Goal: Task Accomplishment & Management: Use online tool/utility

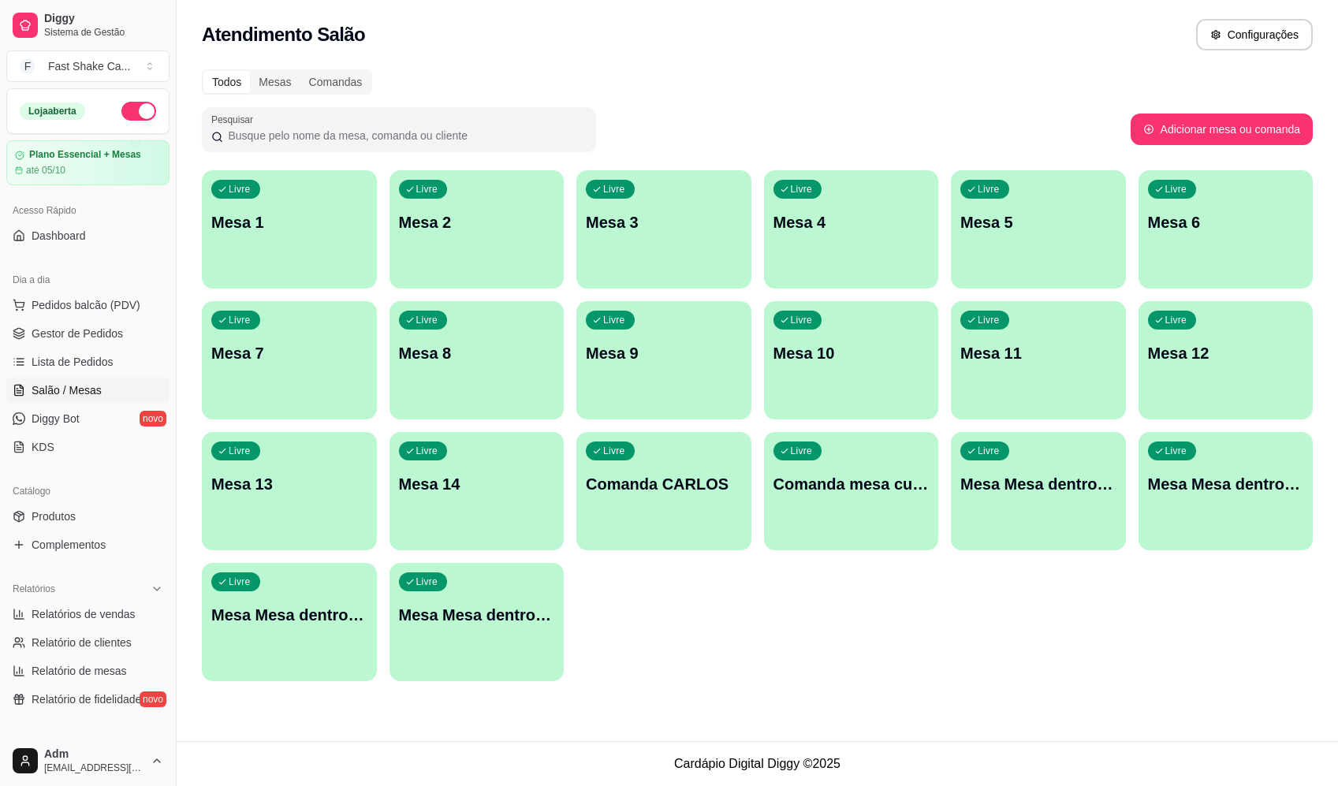
click at [1065, 491] on p "Mesa Mesa dentro azul" at bounding box center [1039, 484] width 156 height 22
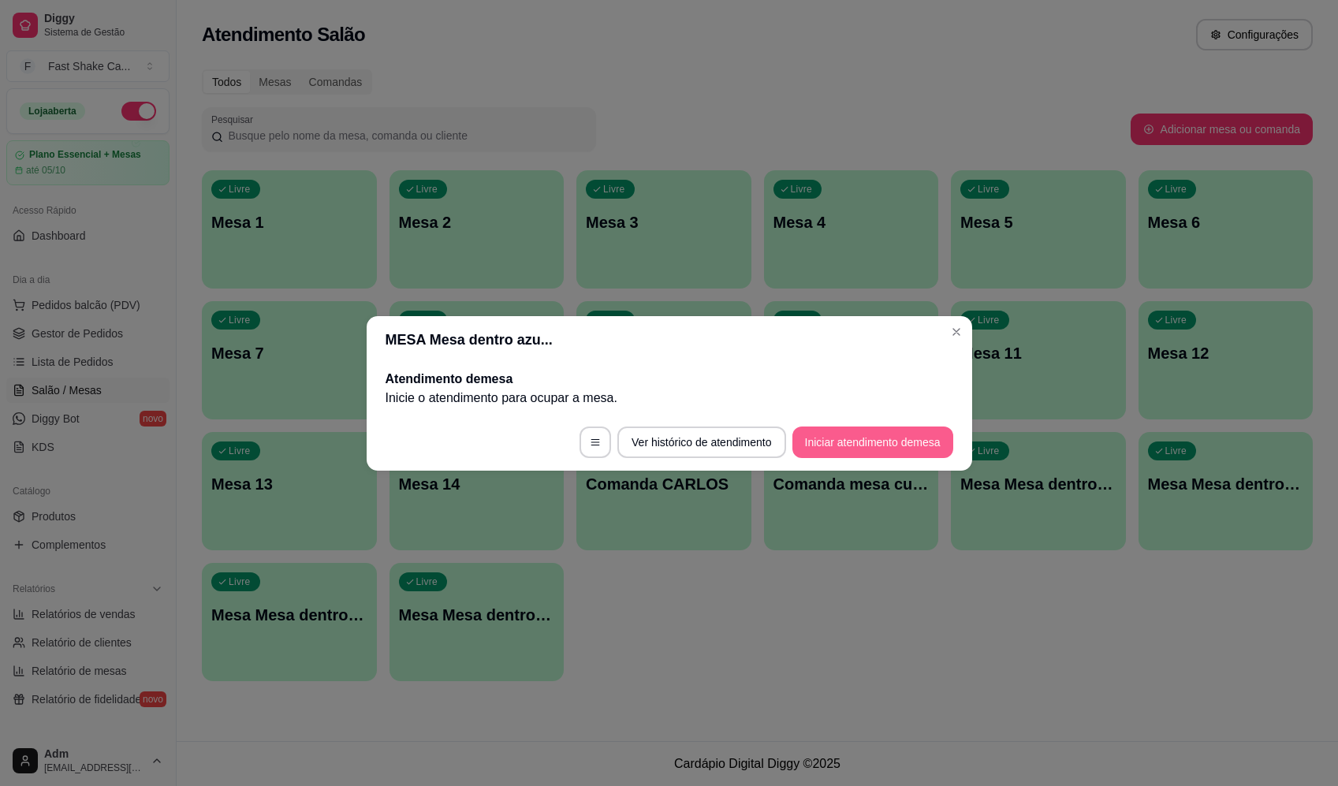
click at [887, 445] on button "Iniciar atendimento de mesa" at bounding box center [873, 443] width 161 height 32
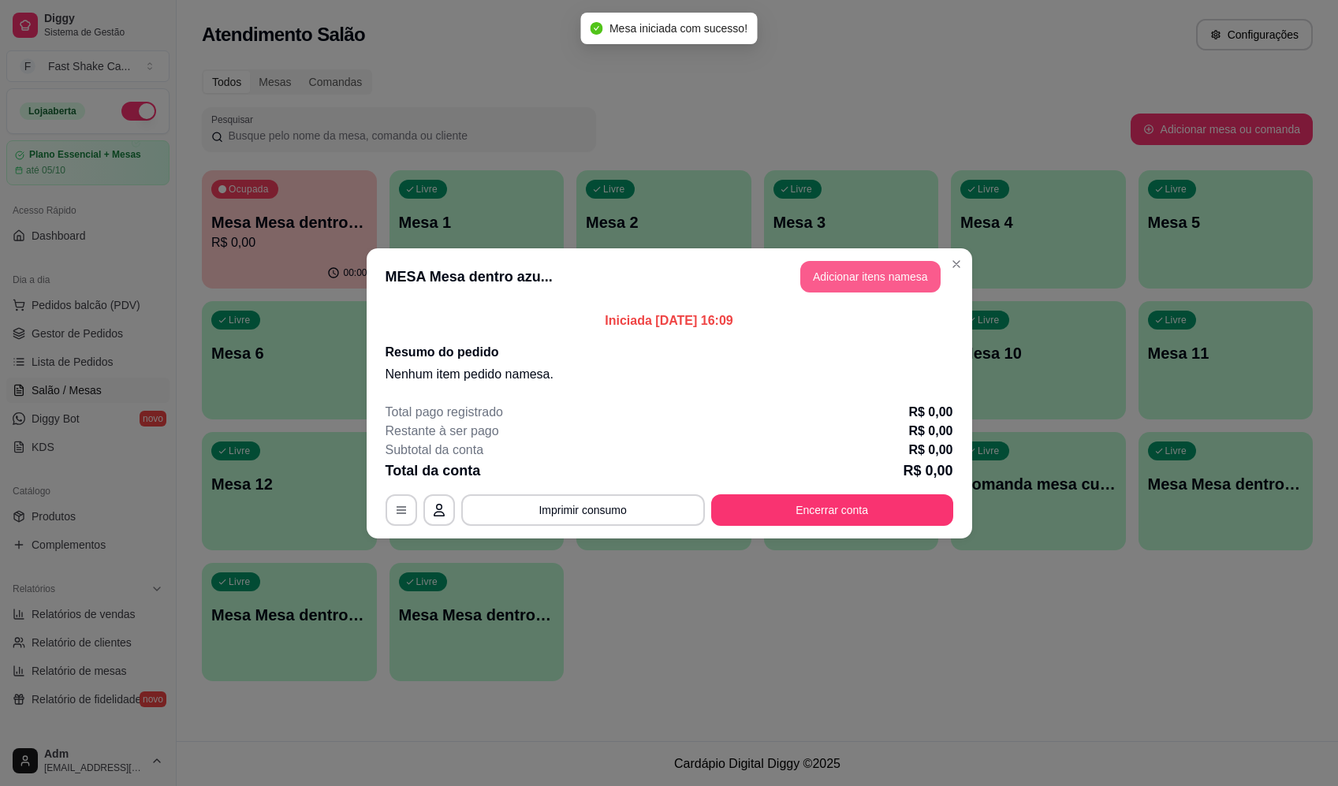
click at [850, 282] on button "Adicionar itens na mesa" at bounding box center [871, 277] width 140 height 32
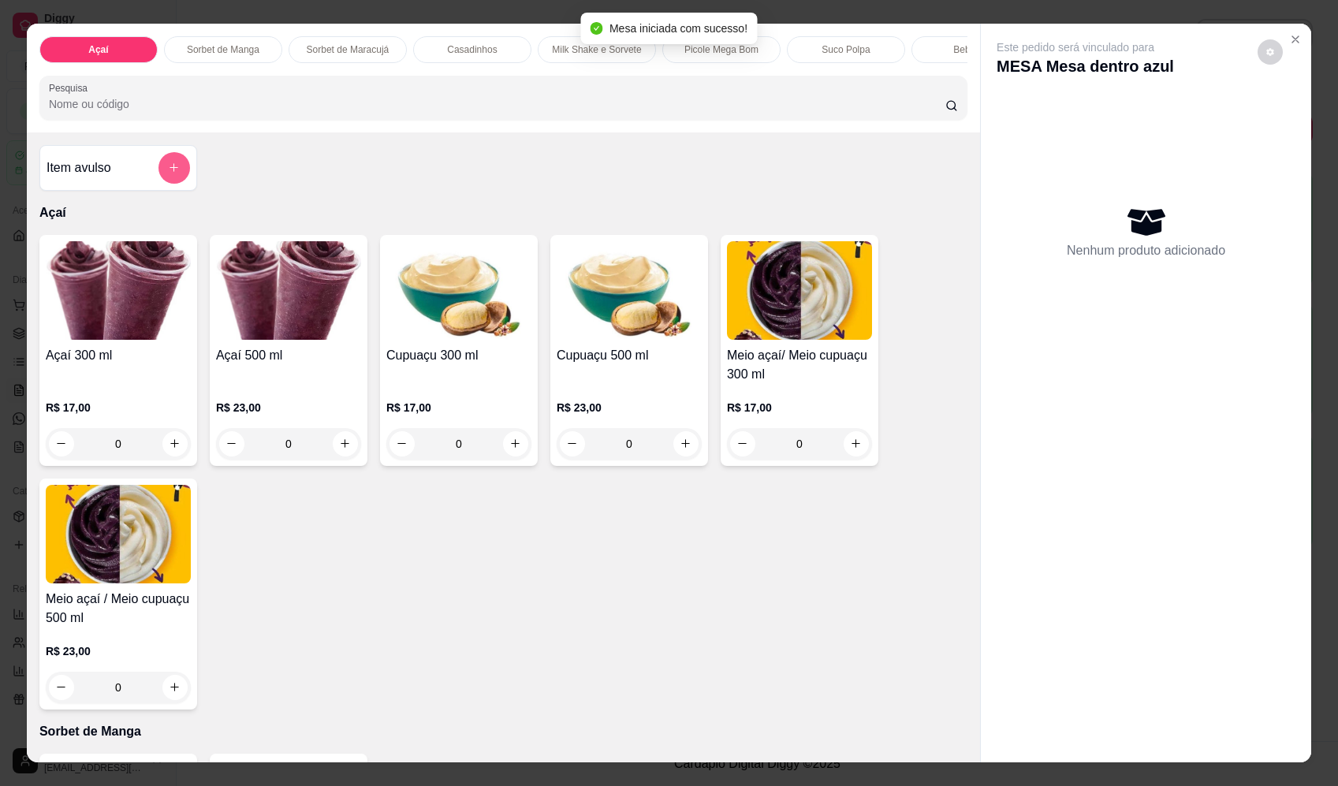
click at [176, 178] on button "add-separate-item" at bounding box center [175, 168] width 32 height 32
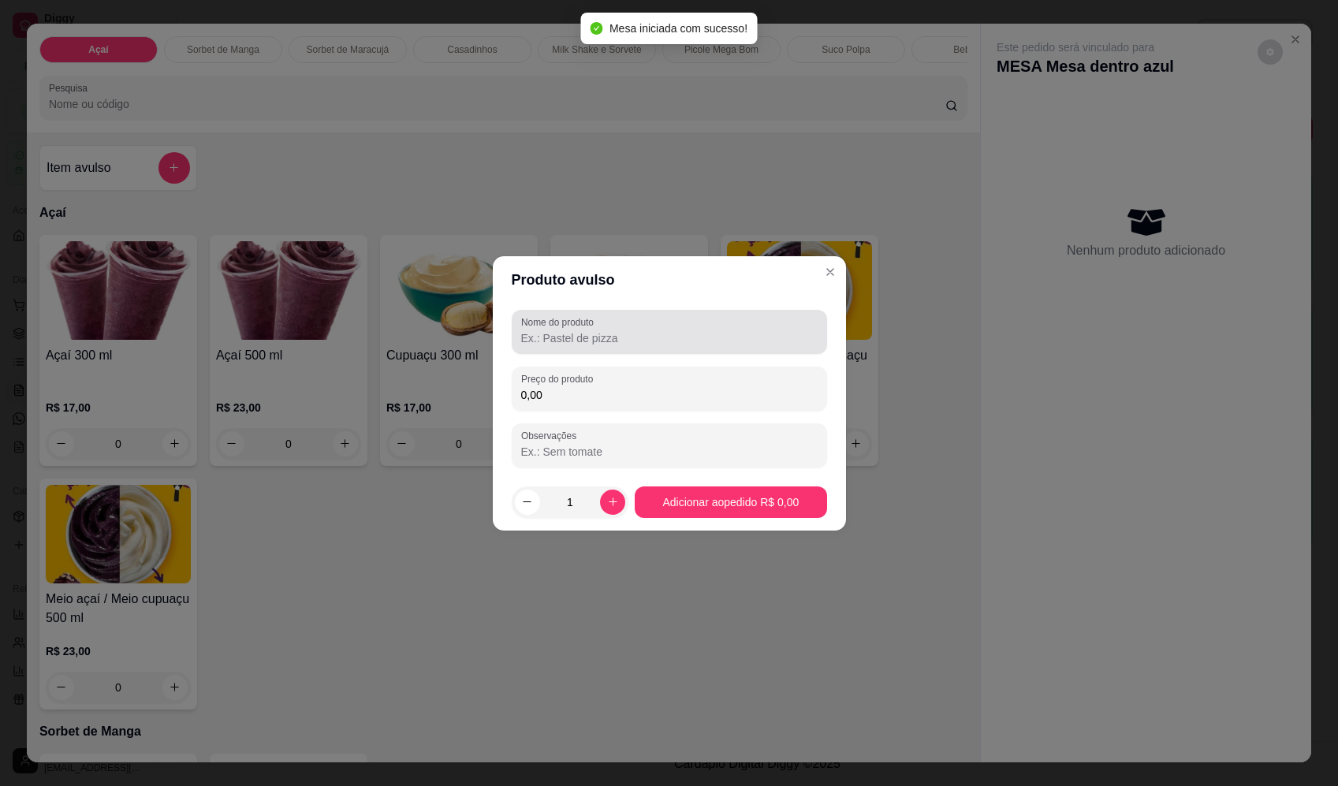
click at [662, 342] on input "Nome do produto" at bounding box center [669, 338] width 297 height 16
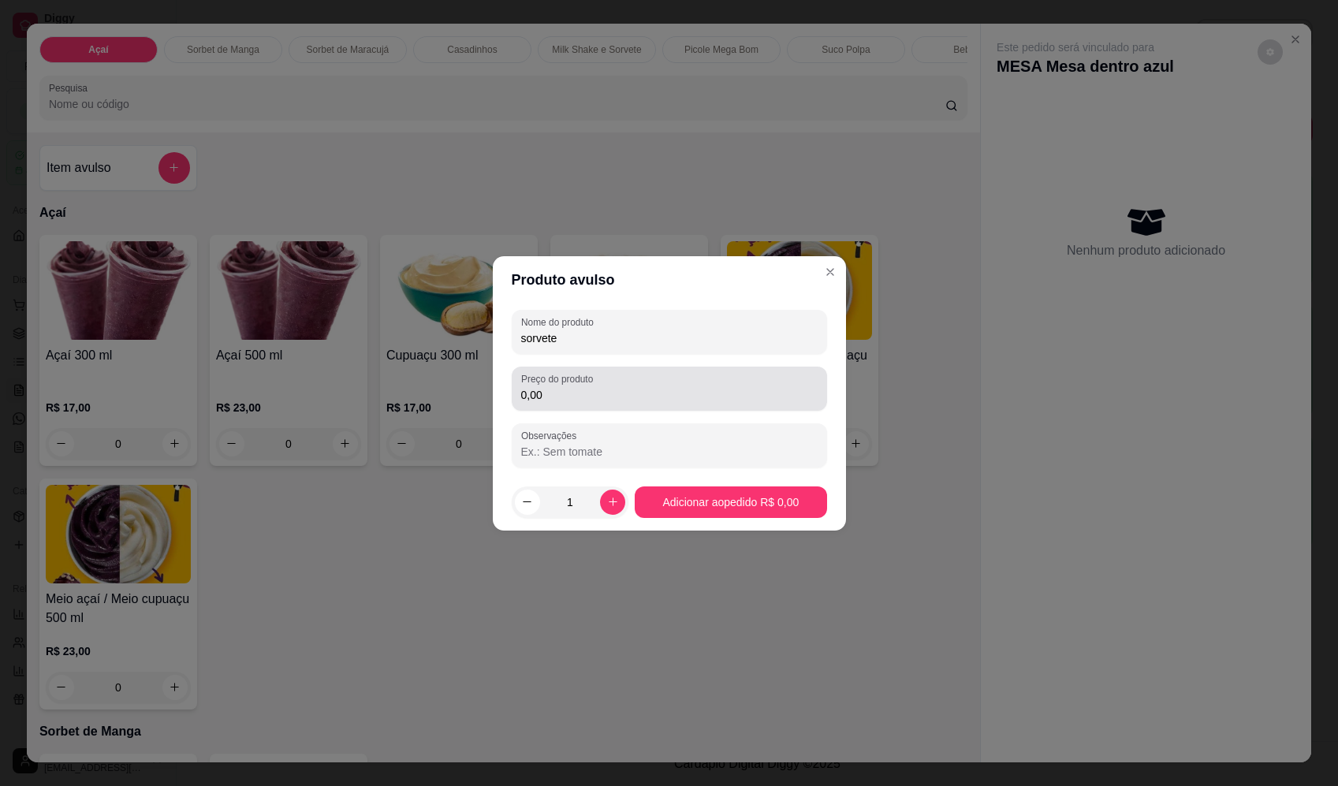
type input "sorvete"
click at [659, 392] on input "0,00" at bounding box center [669, 395] width 297 height 16
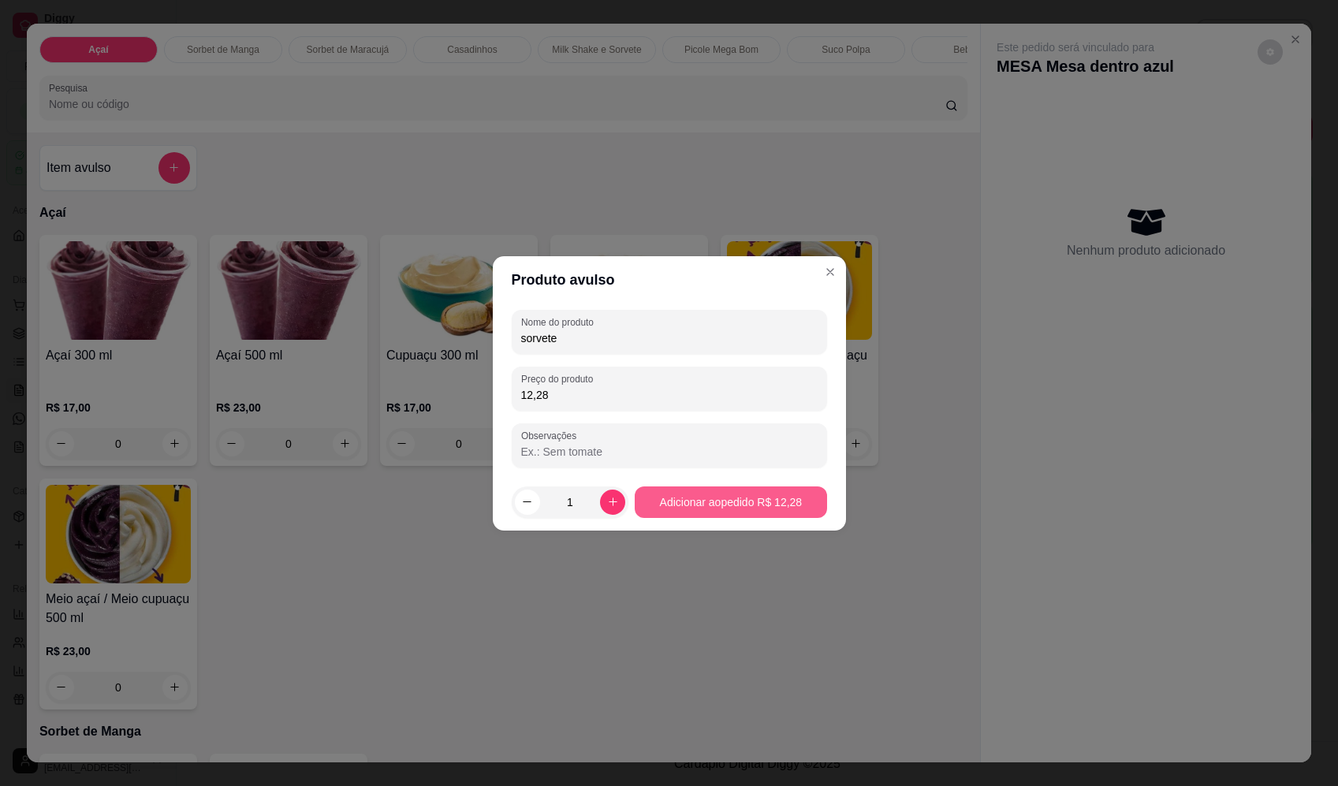
type input "12,28"
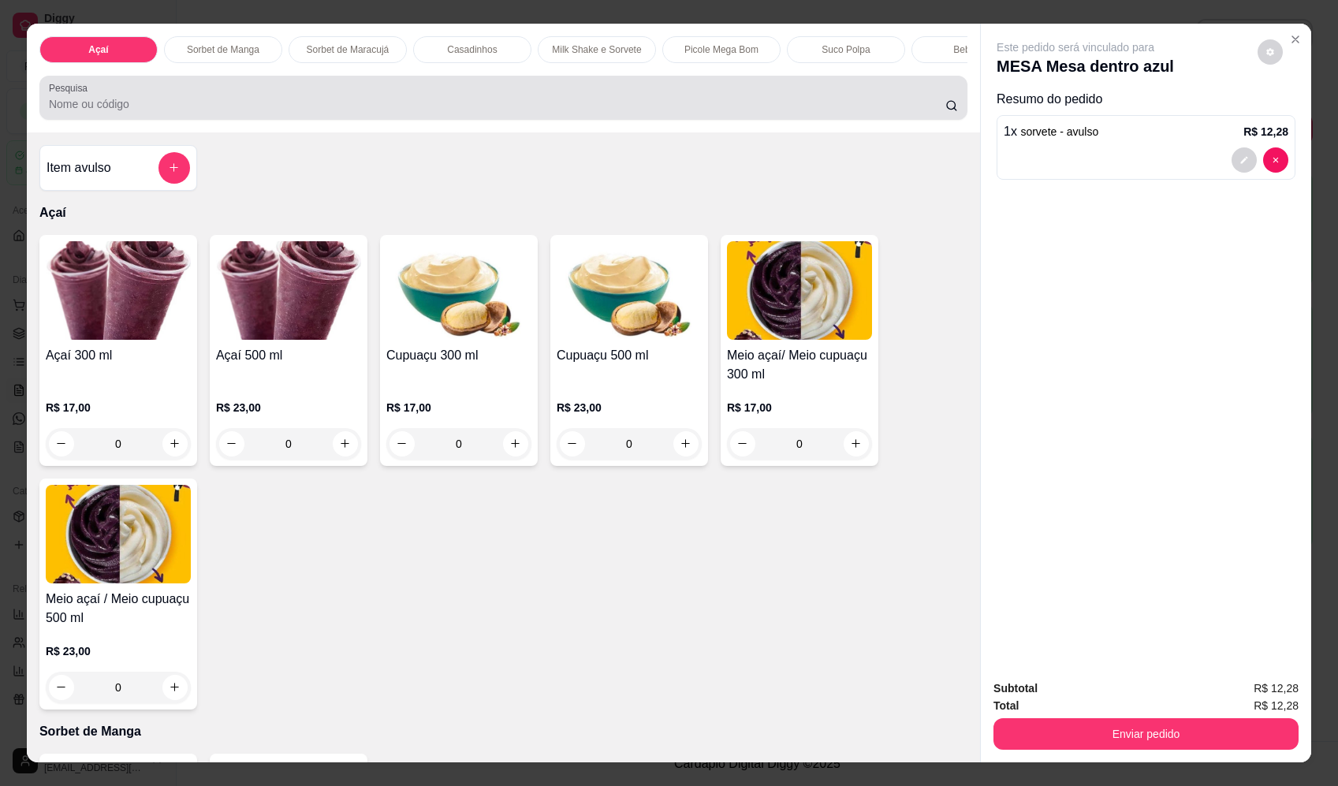
click at [330, 103] on div at bounding box center [503, 98] width 909 height 32
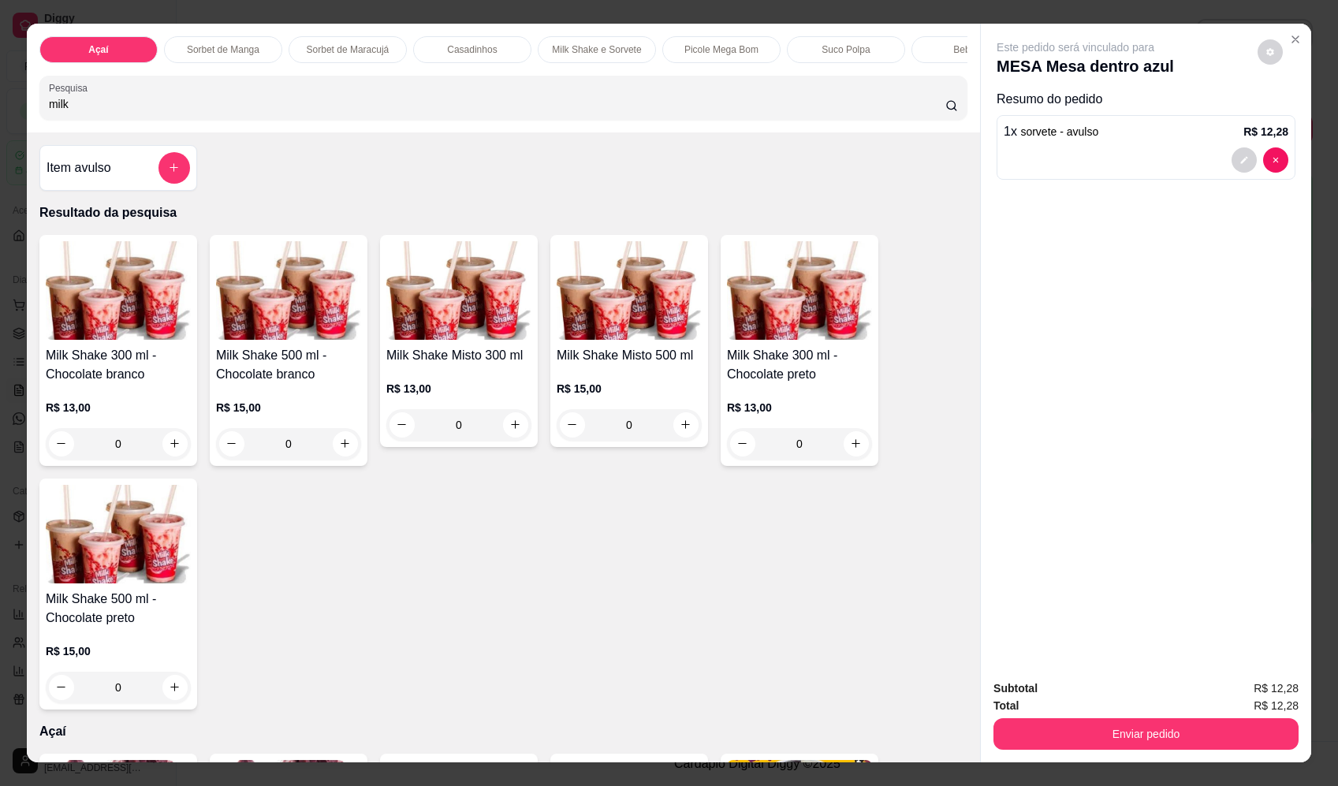
type input "milk"
click at [513, 439] on div "0" at bounding box center [458, 425] width 145 height 32
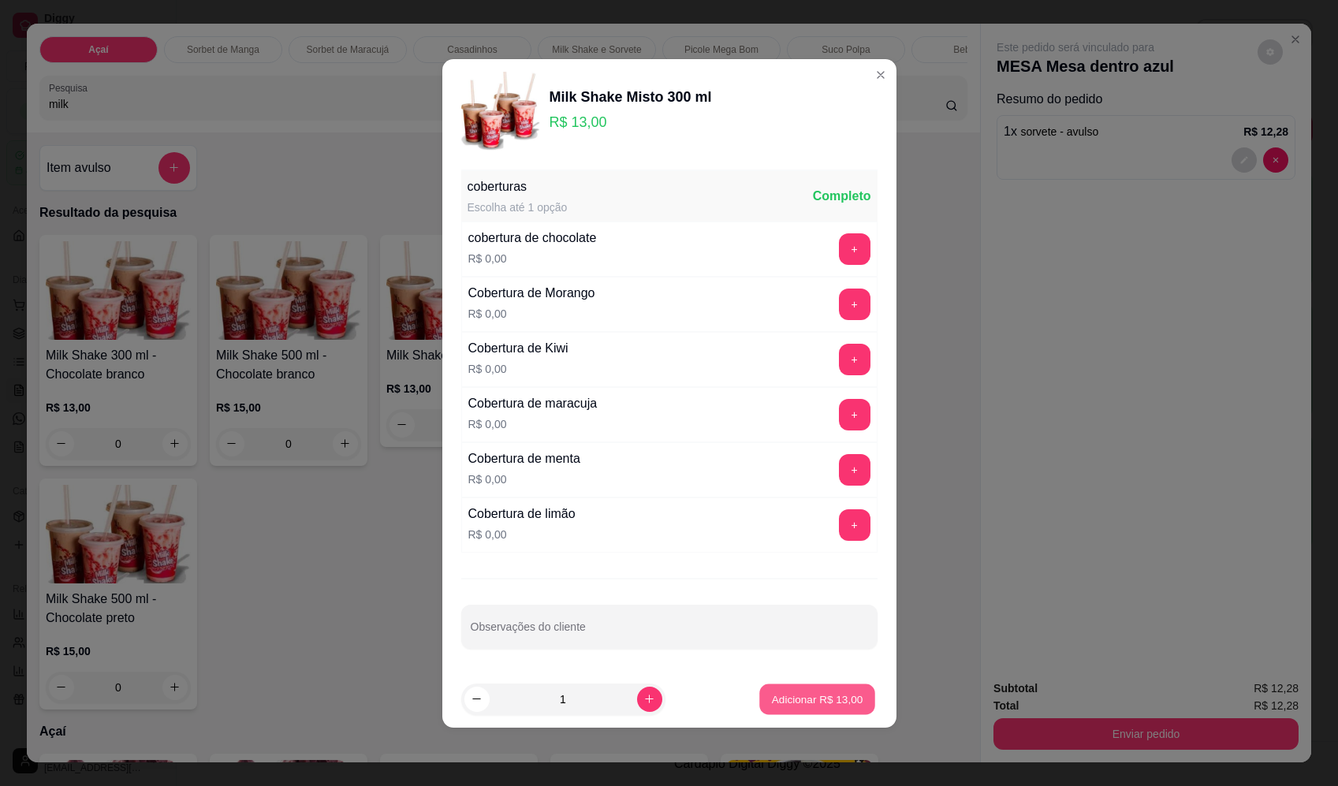
click at [818, 694] on p "Adicionar R$ 13,00" at bounding box center [817, 699] width 91 height 15
type input "1"
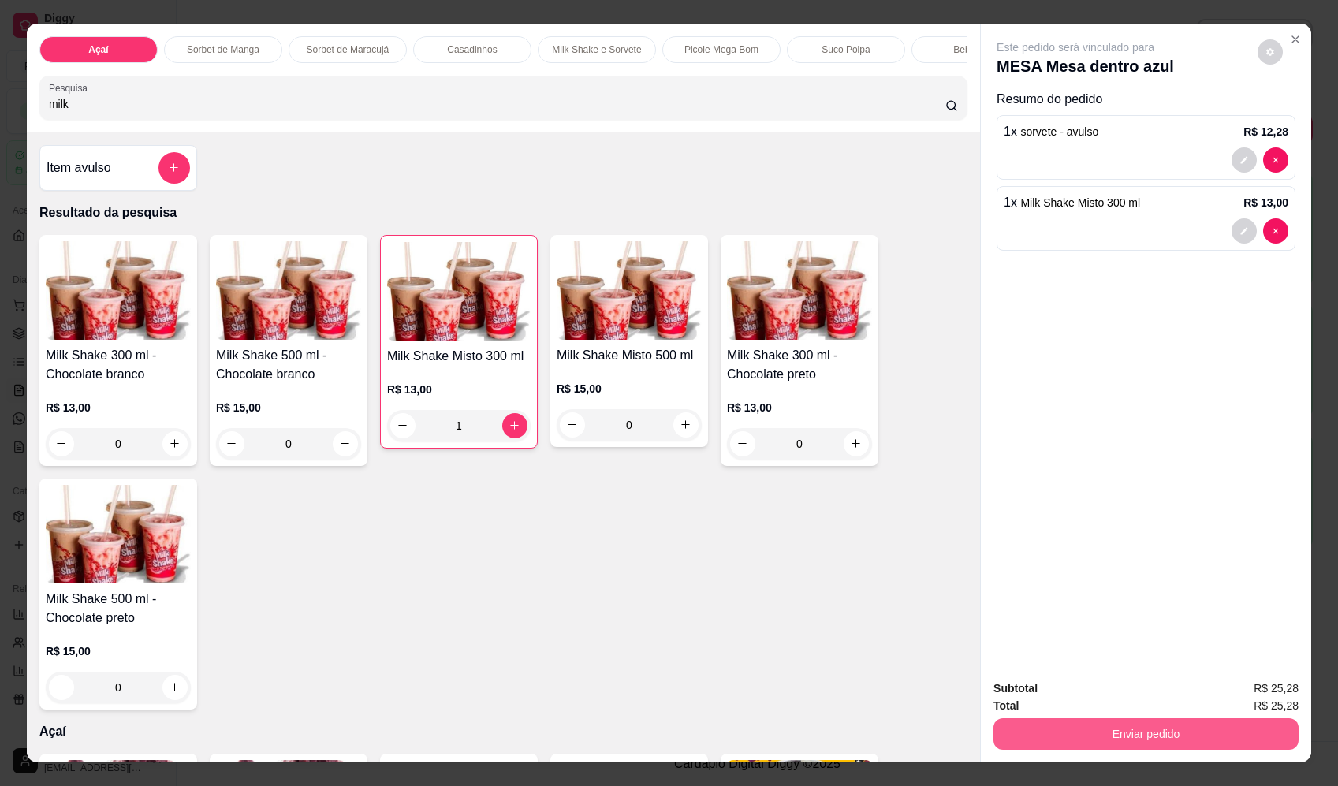
click at [1172, 731] on button "Enviar pedido" at bounding box center [1146, 735] width 305 height 32
click at [1252, 694] on button "Enviar pedido" at bounding box center [1258, 696] width 89 height 30
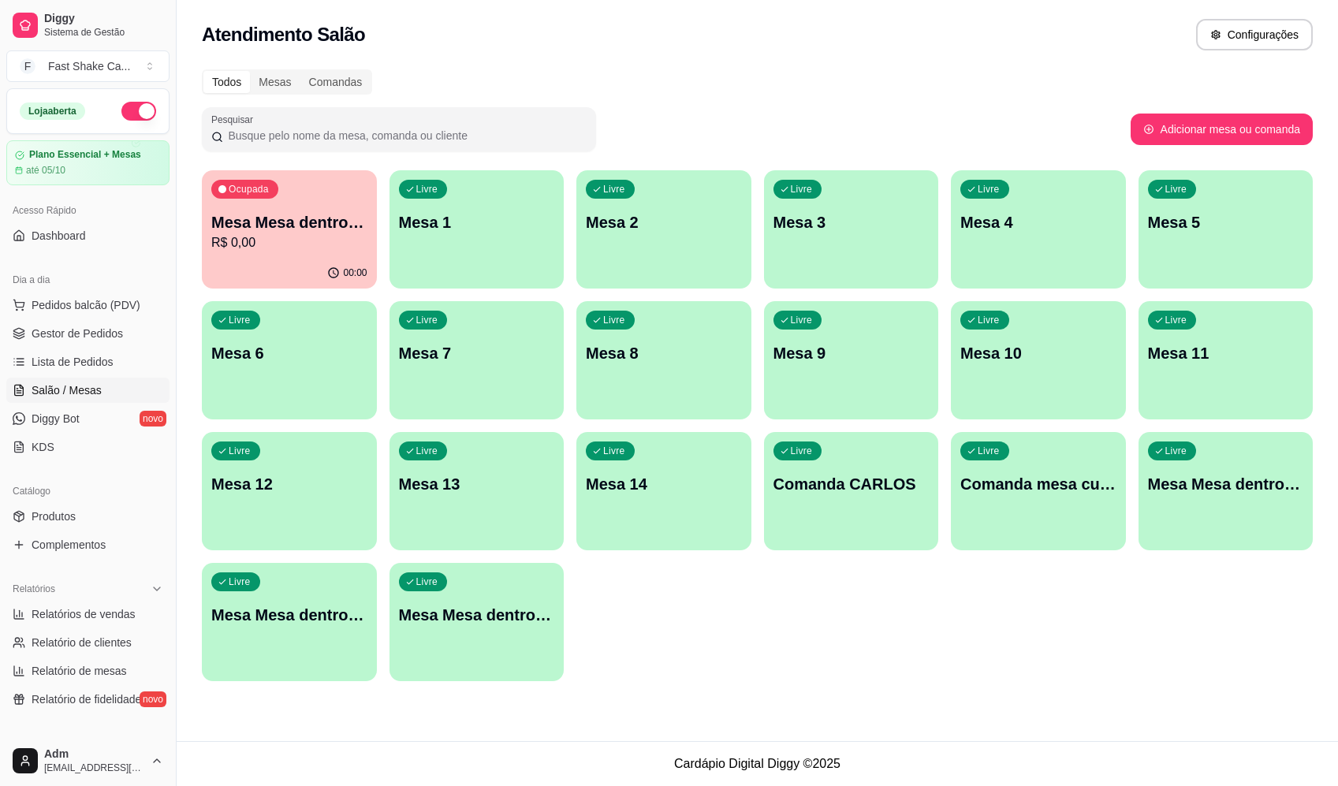
click at [823, 247] on div "Livre Mesa 3" at bounding box center [851, 219] width 175 height 99
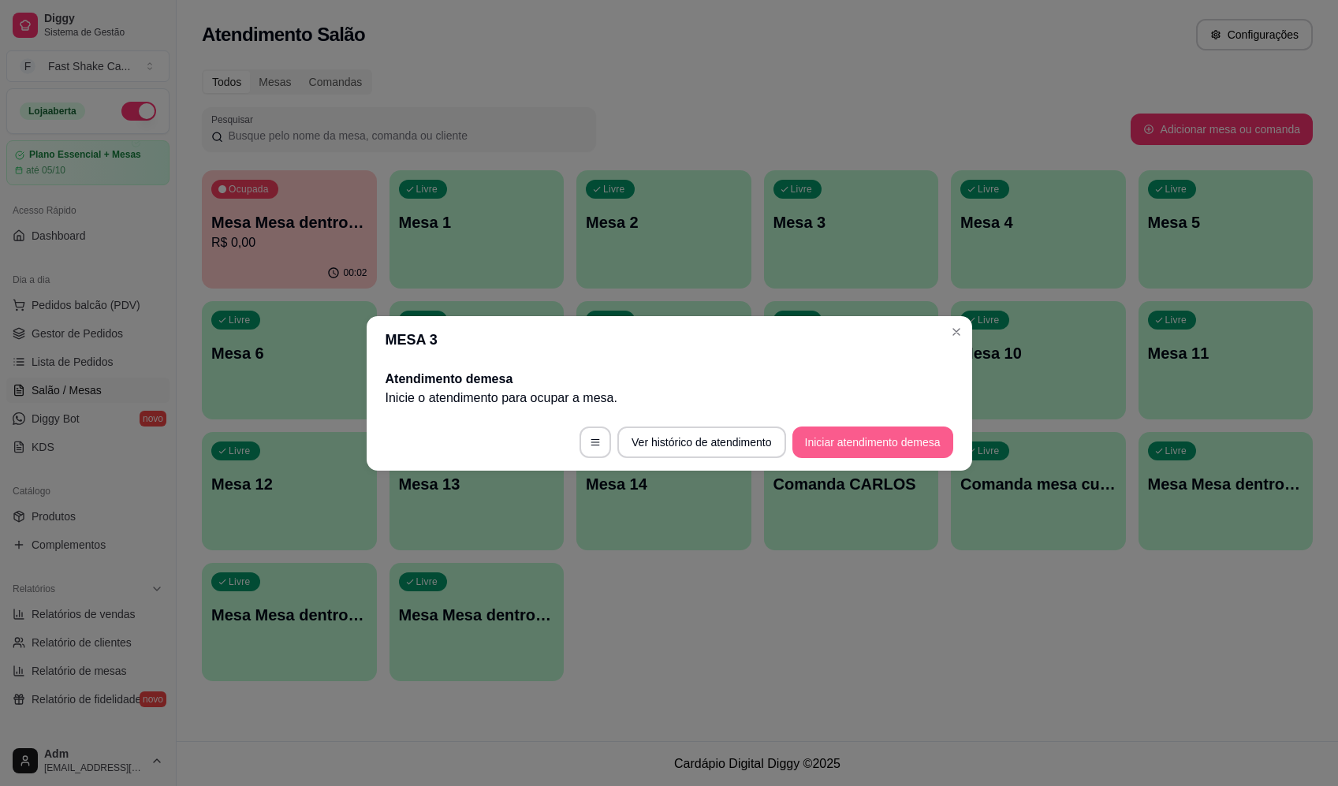
click at [852, 441] on button "Iniciar atendimento de mesa" at bounding box center [873, 443] width 161 height 32
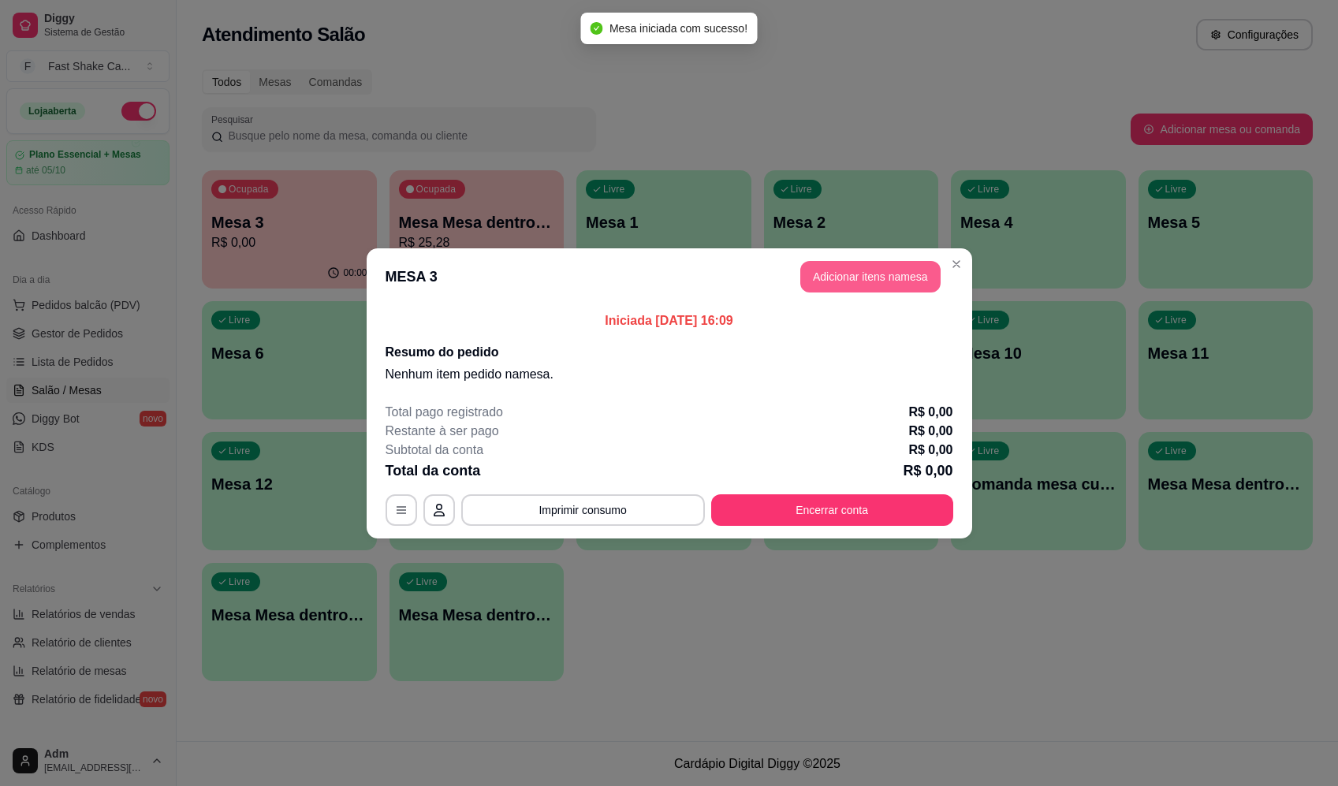
click at [858, 275] on button "Adicionar itens na mesa" at bounding box center [871, 277] width 140 height 32
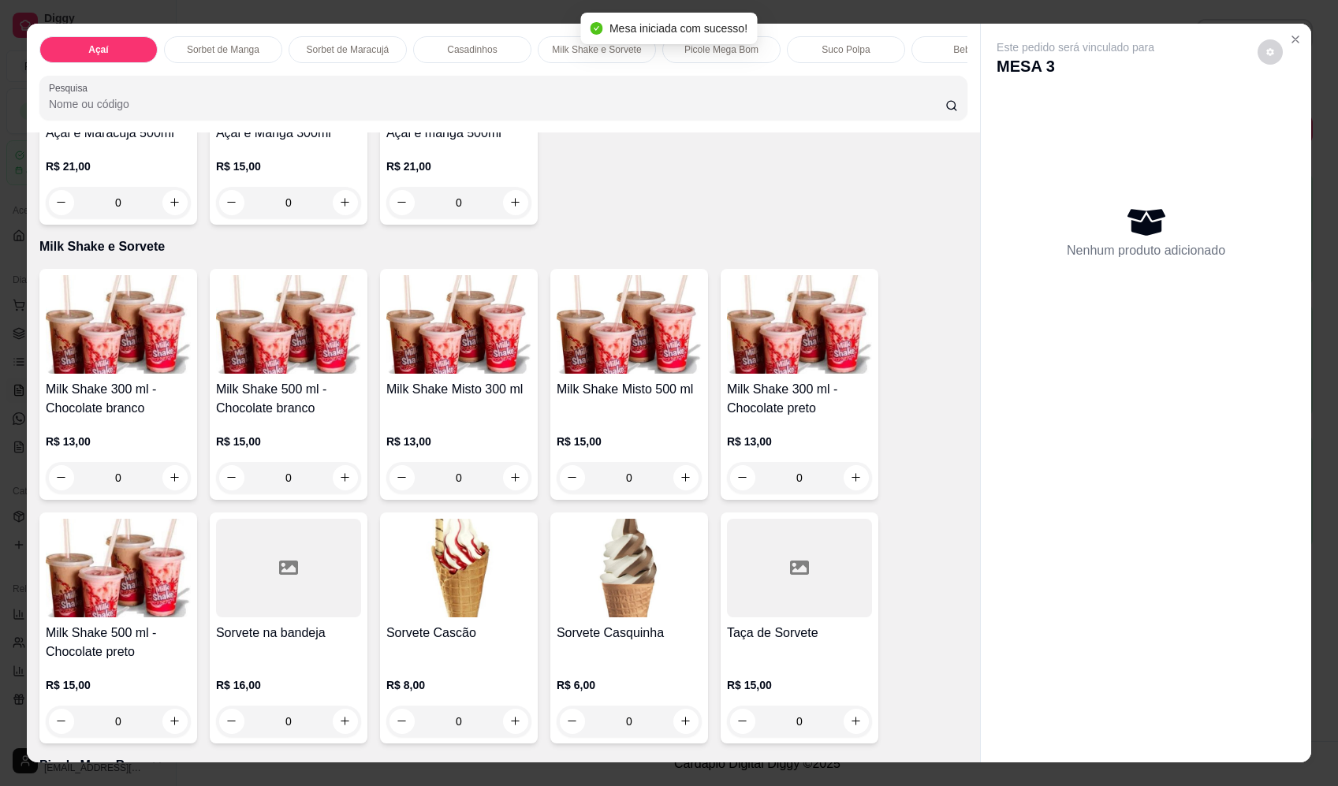
scroll to position [1499, 0]
click at [679, 736] on div "0" at bounding box center [629, 721] width 145 height 32
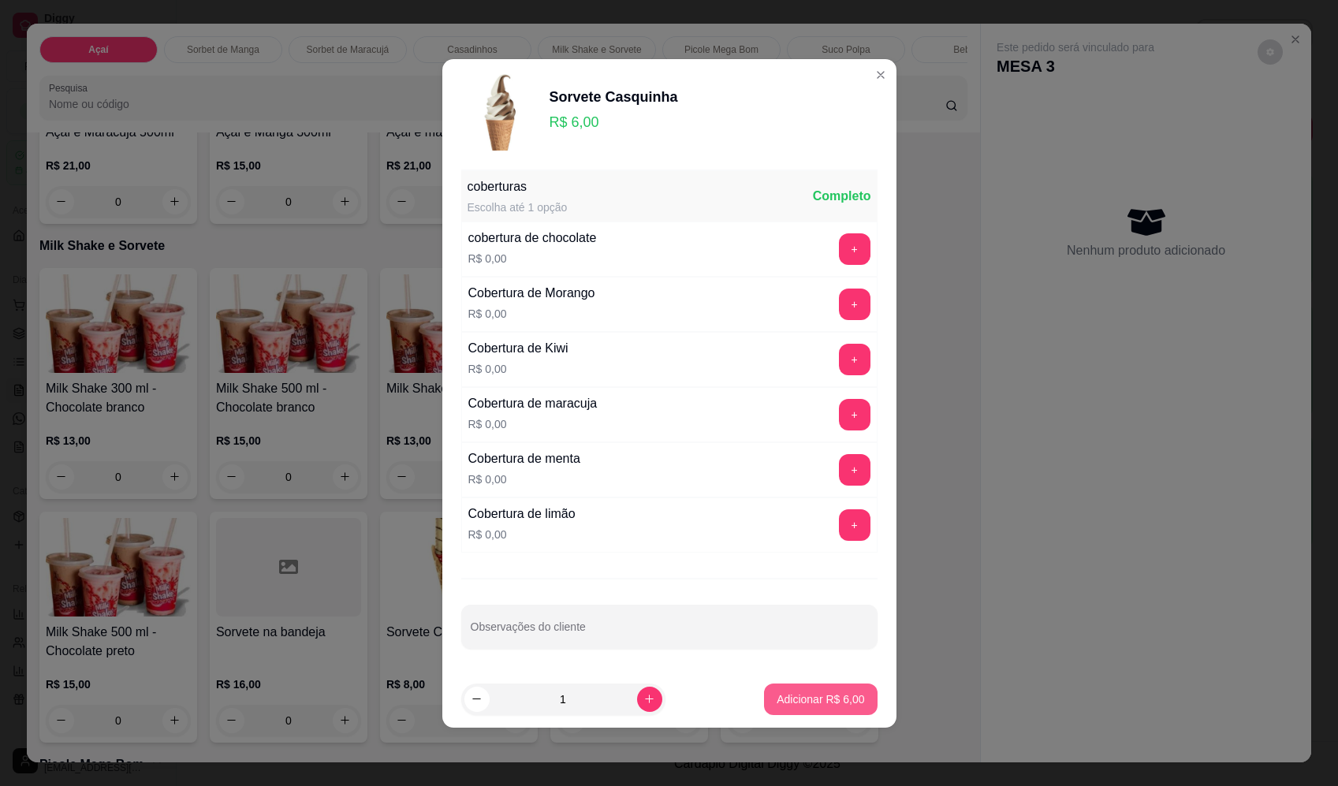
click at [842, 704] on p "Adicionar R$ 6,00" at bounding box center [821, 700] width 88 height 16
type input "1"
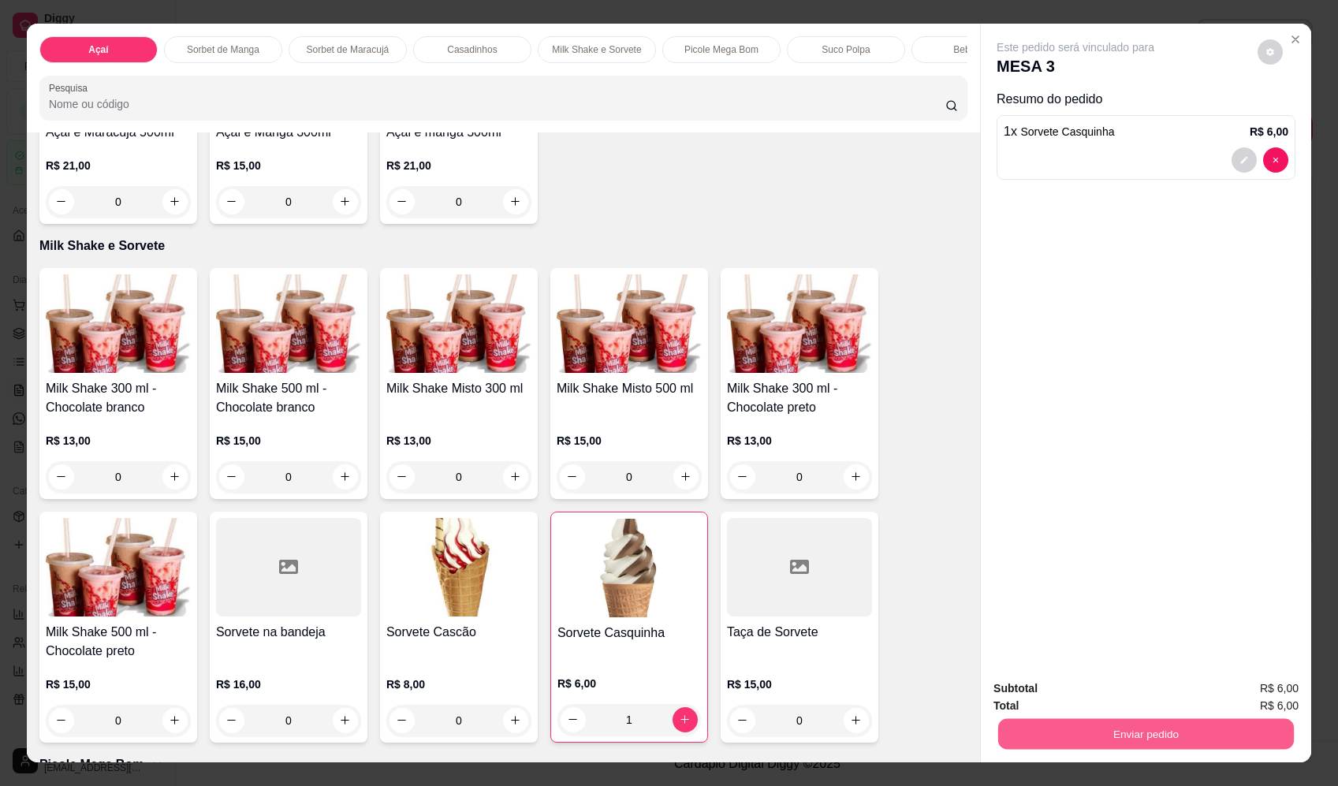
click at [1091, 739] on button "Enviar pedido" at bounding box center [1147, 734] width 296 height 31
click at [1284, 685] on button "Enviar pedido" at bounding box center [1258, 696] width 89 height 30
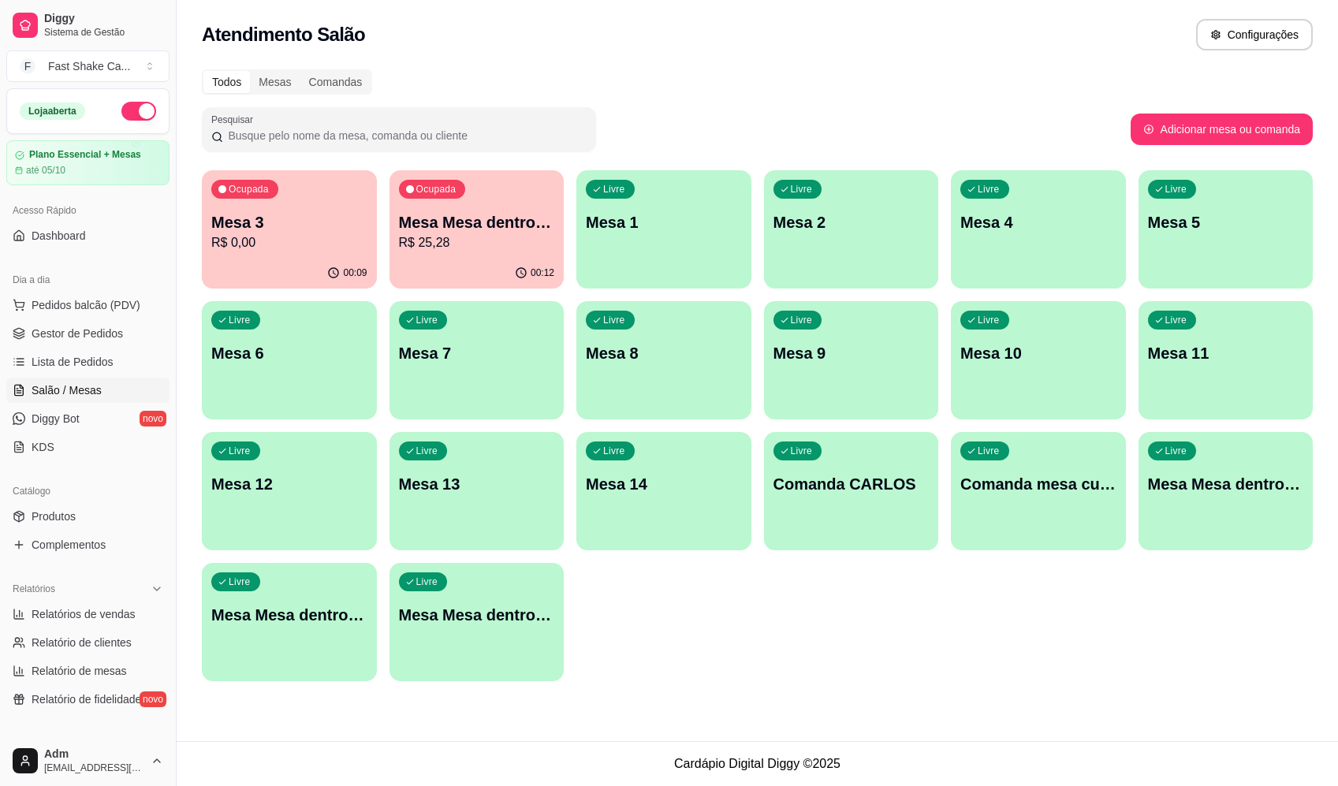
click at [489, 243] on p "R$ 25,28" at bounding box center [477, 242] width 156 height 19
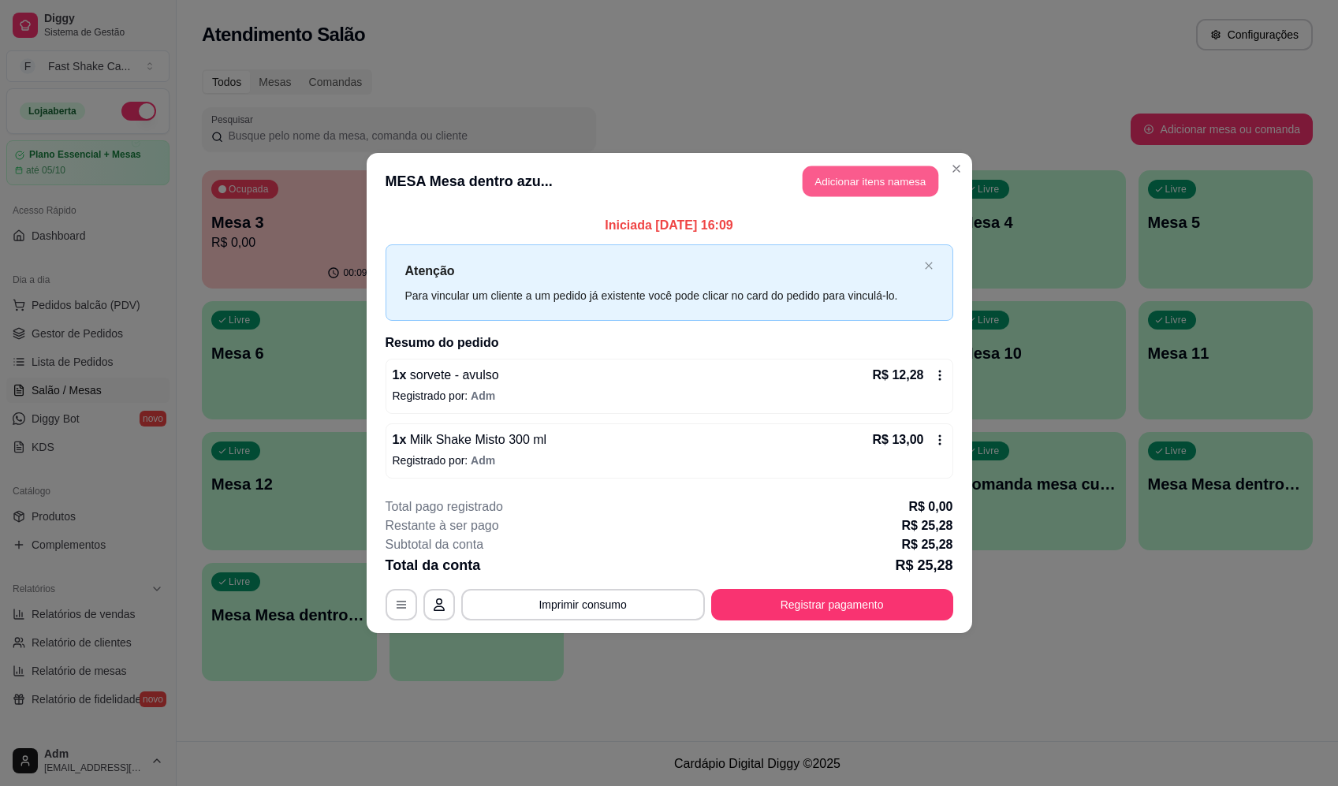
click at [842, 181] on button "Adicionar itens na mesa" at bounding box center [871, 181] width 136 height 31
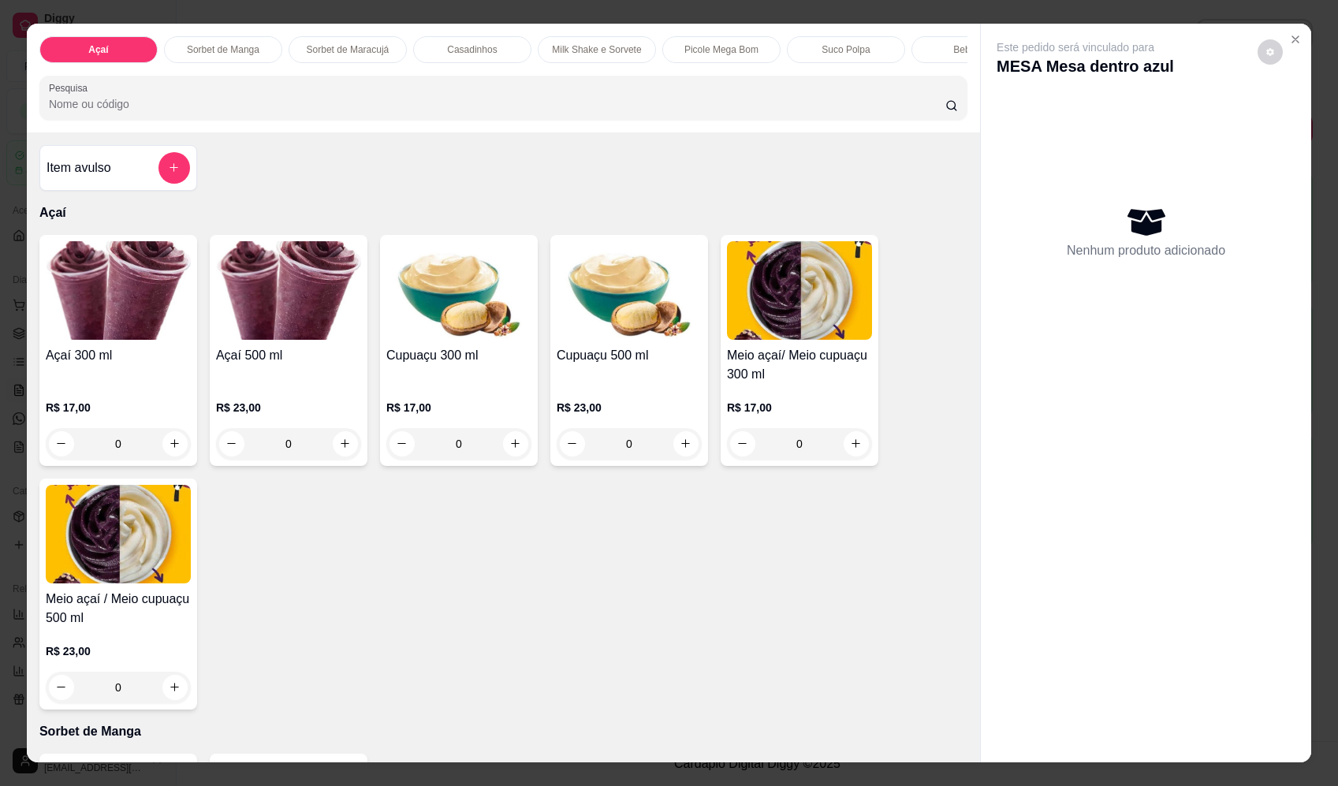
click at [150, 177] on div "Item avulso" at bounding box center [119, 168] width 144 height 32
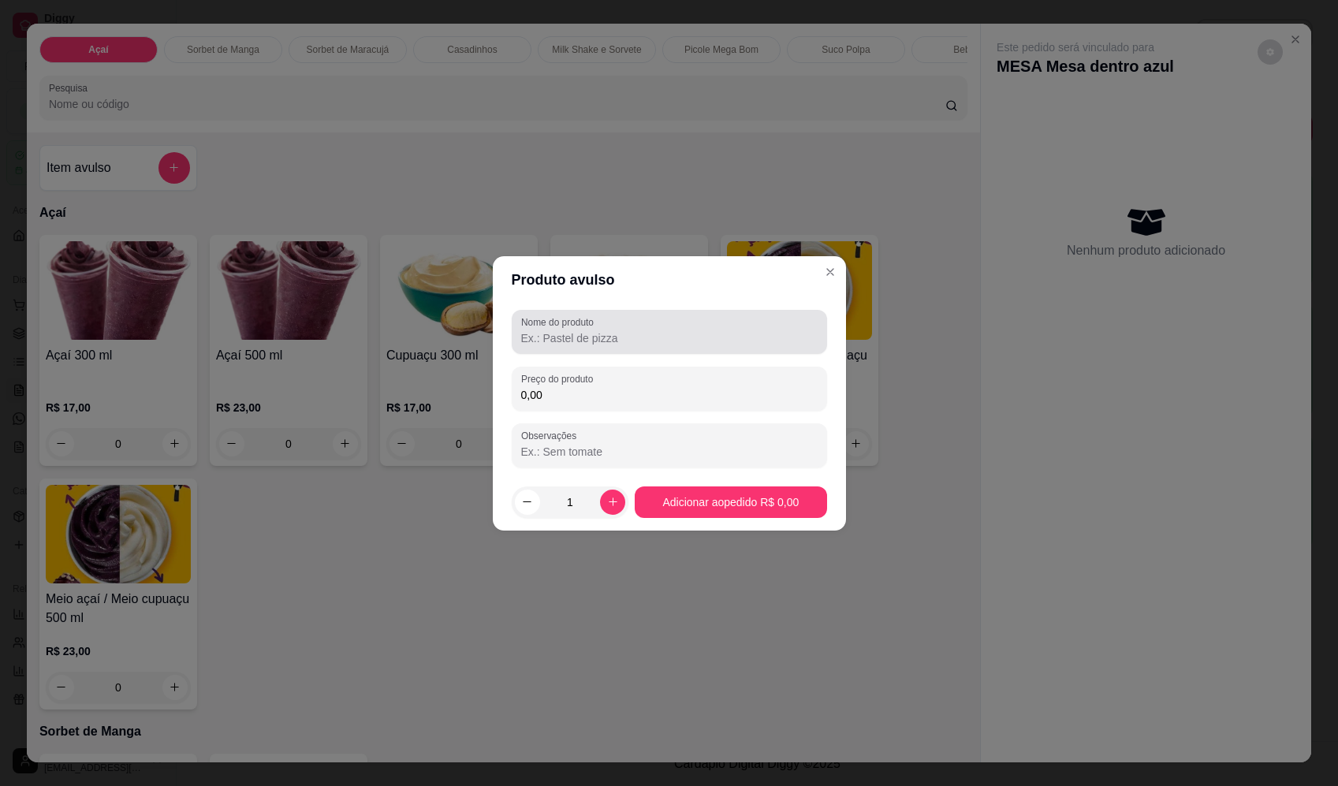
drag, startPoint x: 554, startPoint y: 339, endPoint x: 550, endPoint y: 348, distance: 9.5
click at [555, 339] on input "Nome do produto" at bounding box center [669, 338] width 297 height 16
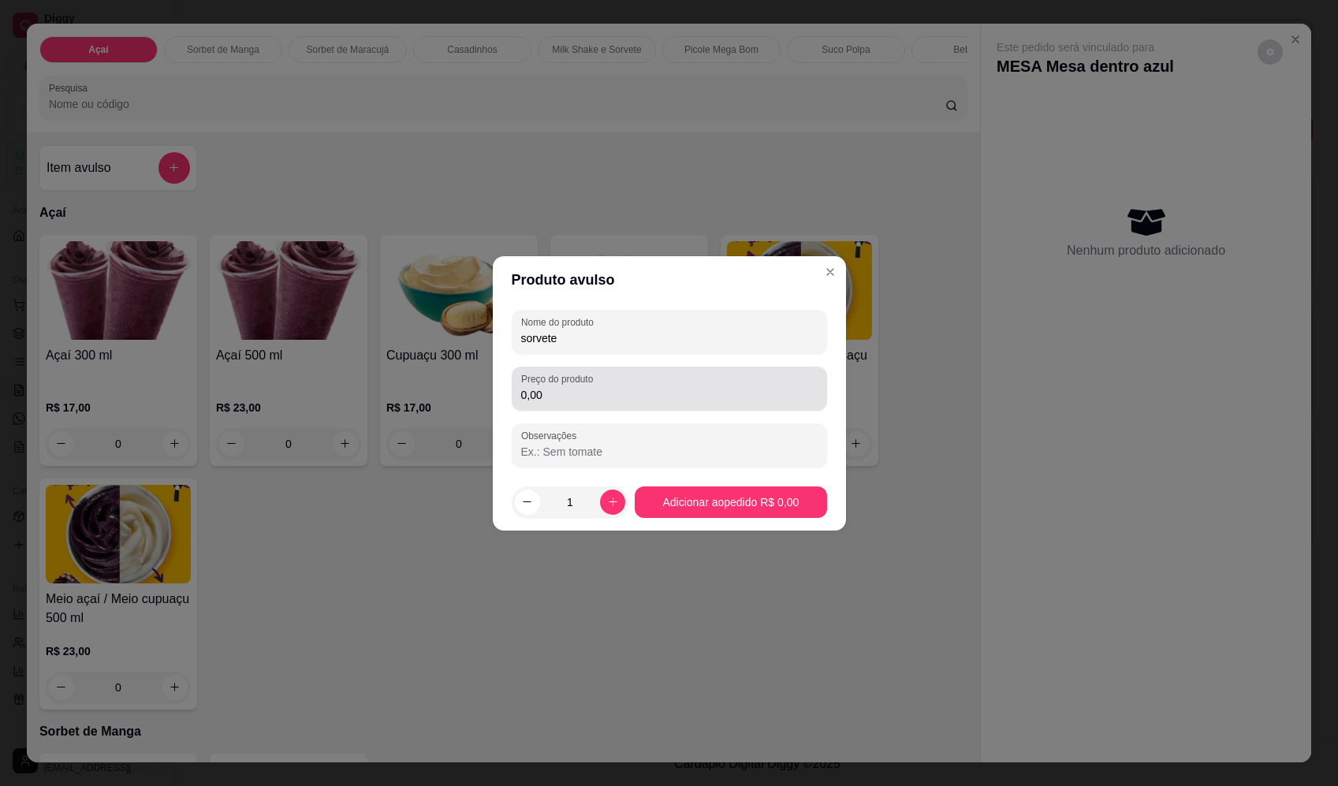
type input "sorvete"
click at [592, 383] on label "Preço do produto" at bounding box center [559, 378] width 77 height 13
click at [592, 387] on input "0,00" at bounding box center [669, 395] width 297 height 16
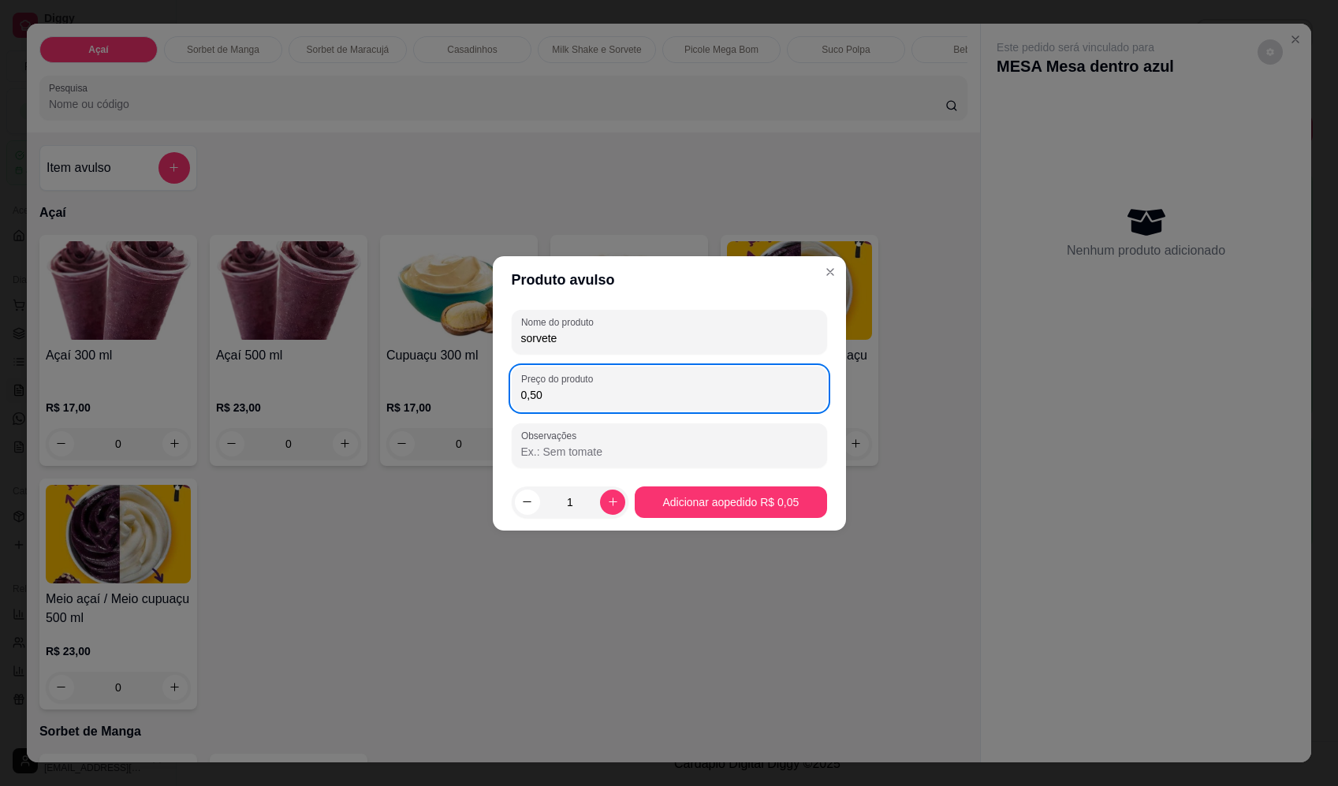
type input "5,00"
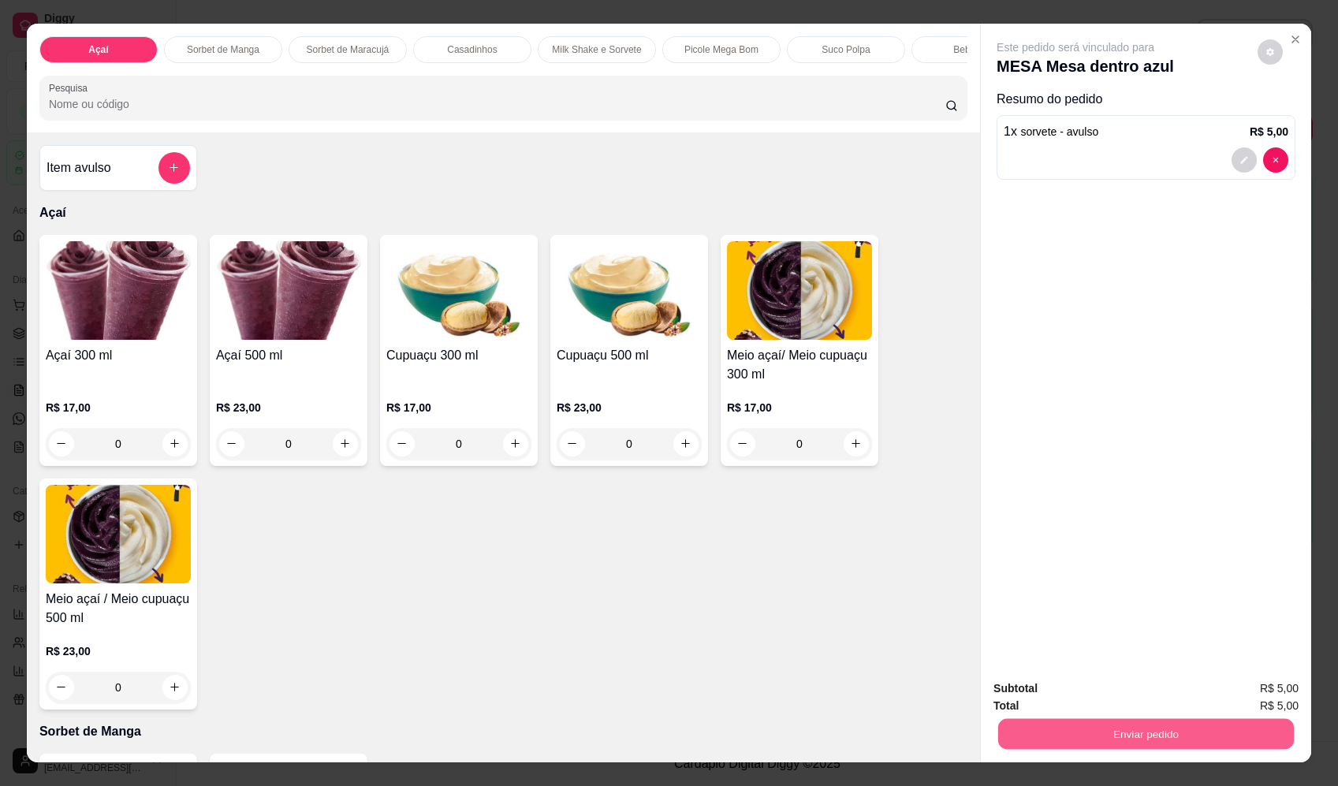
click at [1156, 741] on button "Enviar pedido" at bounding box center [1147, 734] width 296 height 31
click at [1256, 707] on button "Enviar pedido" at bounding box center [1258, 696] width 89 height 30
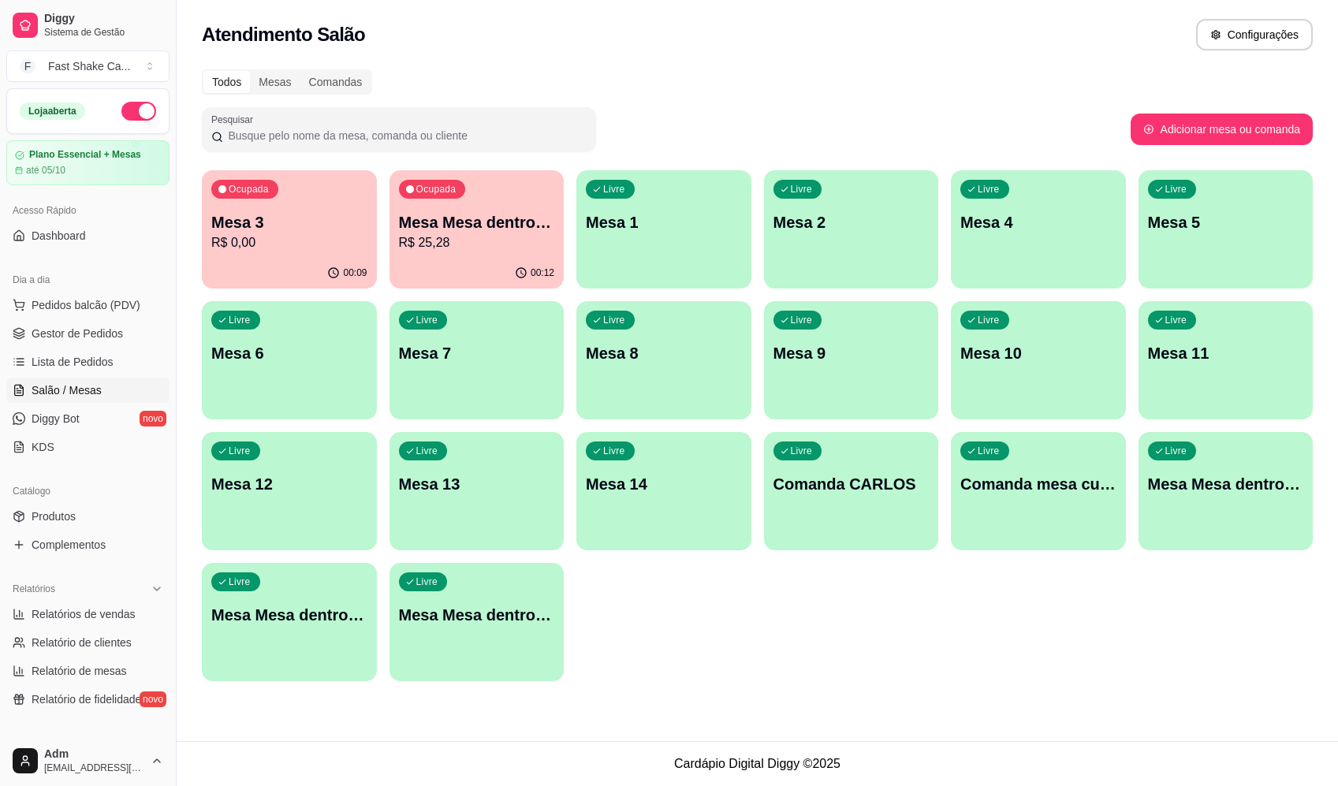
click at [1218, 527] on div "Livre Mesa Mesa dentro laranja" at bounding box center [1226, 481] width 175 height 99
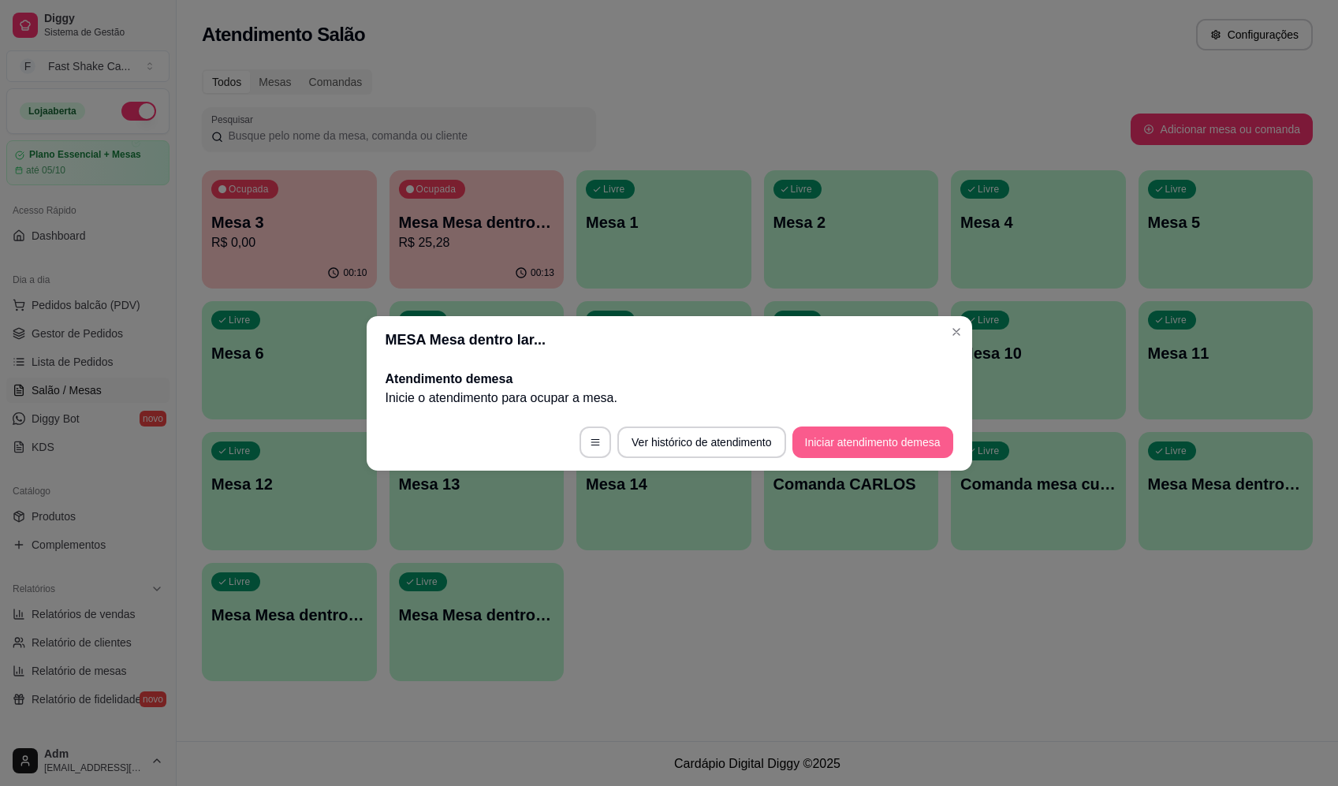
click at [872, 442] on button "Iniciar atendimento de mesa" at bounding box center [873, 443] width 161 height 32
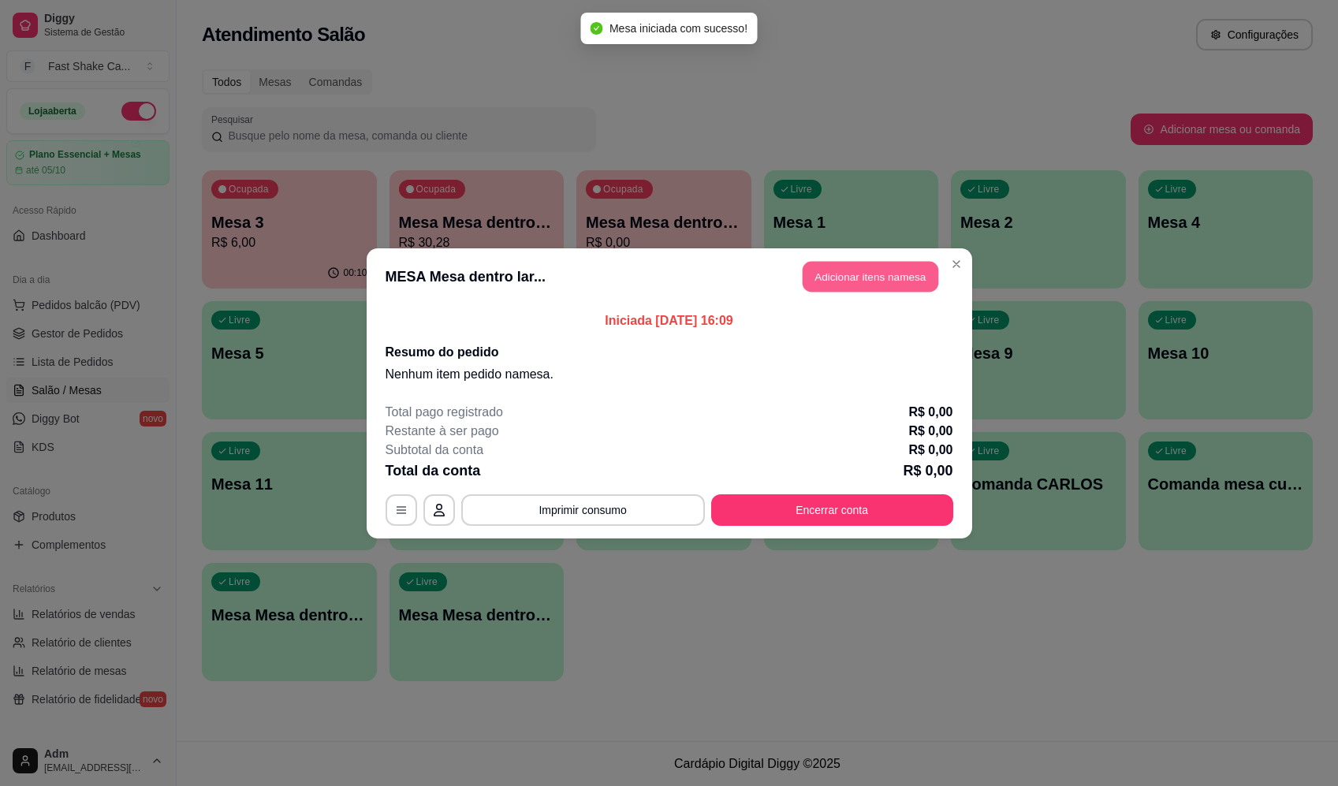
click at [869, 279] on button "Adicionar itens na mesa" at bounding box center [871, 276] width 136 height 31
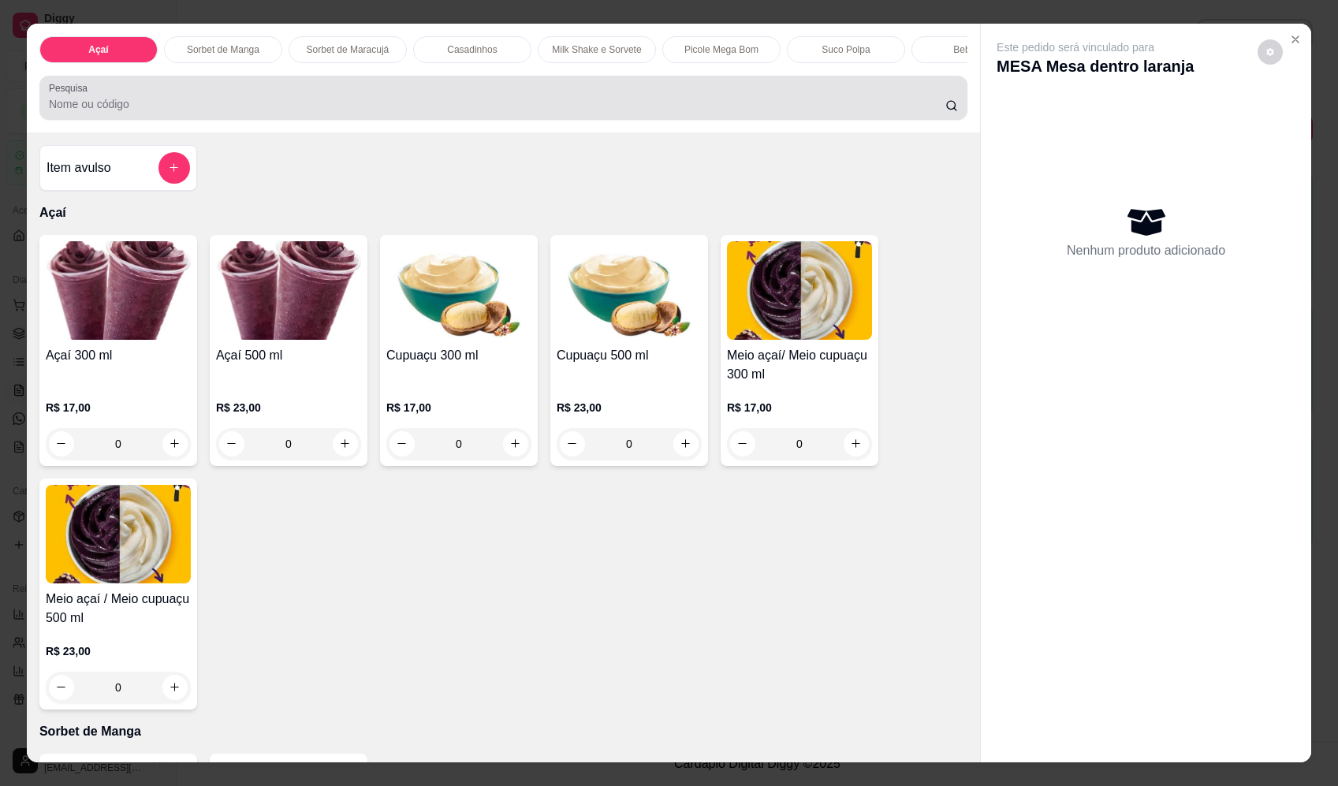
click at [317, 100] on div at bounding box center [503, 98] width 909 height 32
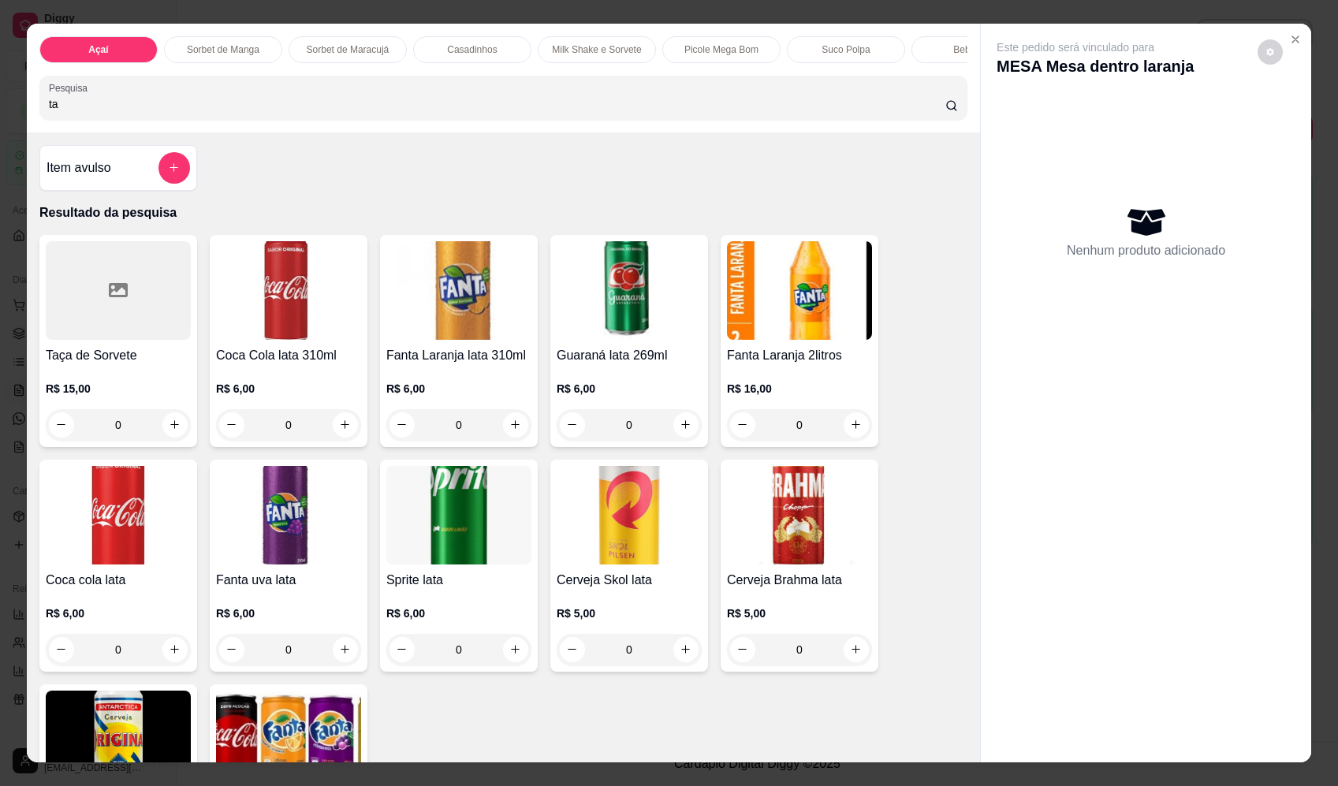
type input "ta"
click at [171, 435] on div "0" at bounding box center [118, 425] width 145 height 32
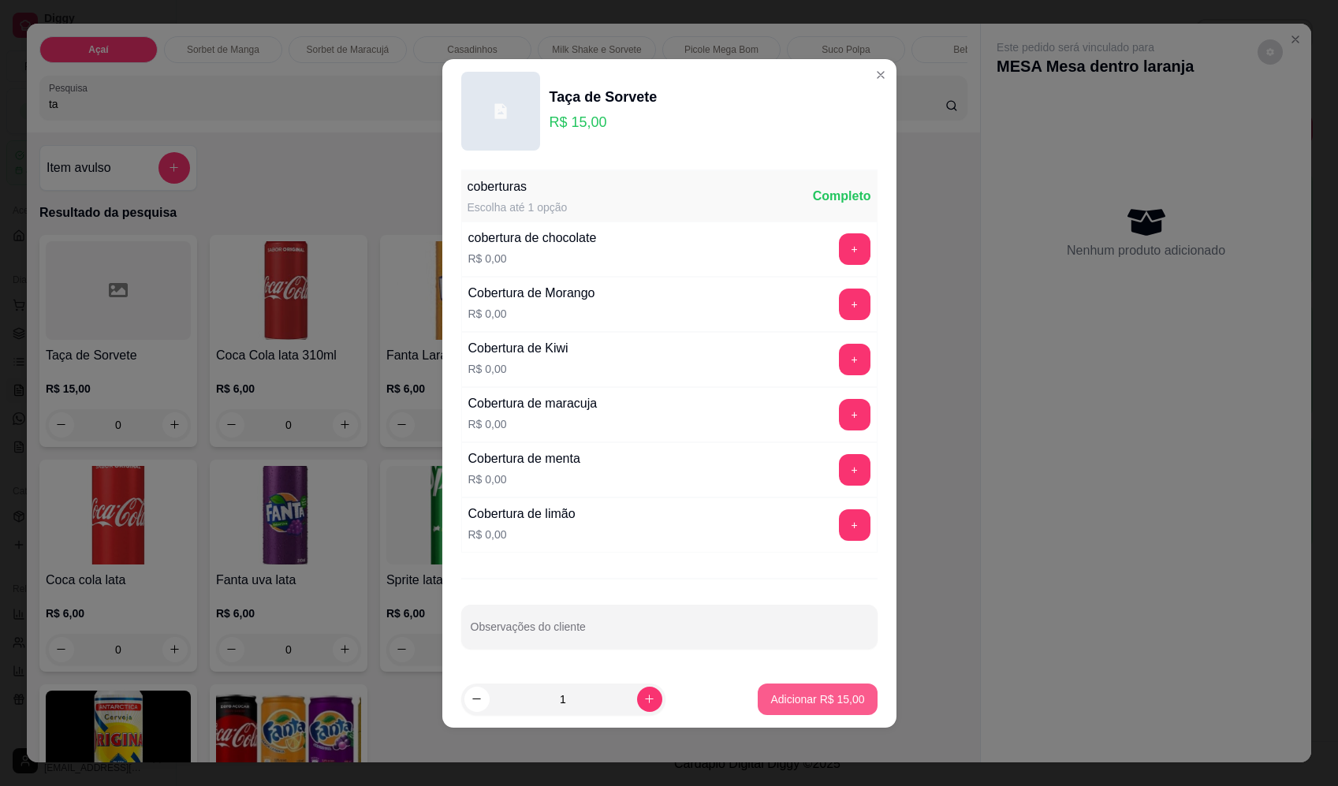
click at [778, 696] on p "Adicionar R$ 15,00" at bounding box center [818, 700] width 94 height 16
type input "1"
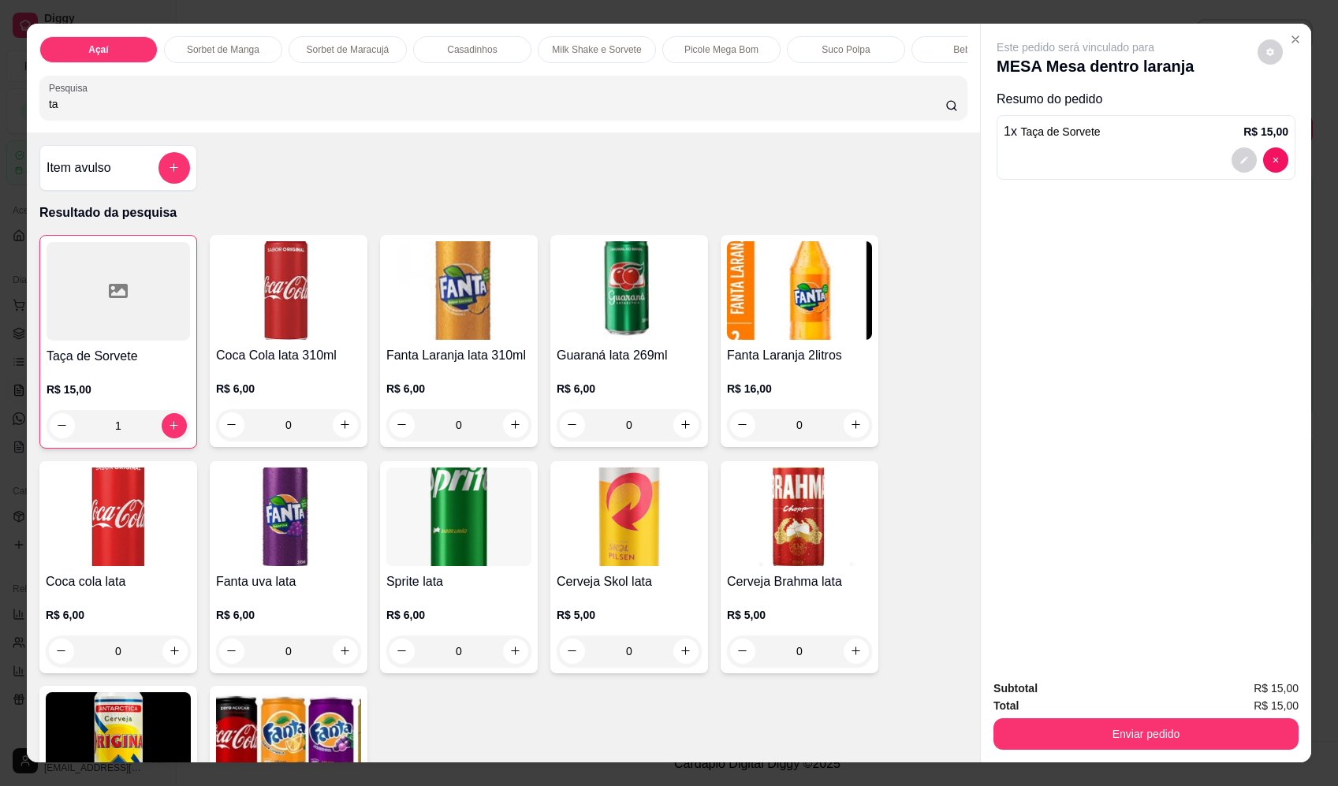
drag, startPoint x: 209, startPoint y: 120, endPoint x: -12, endPoint y: 118, distance: 220.9
click at [0, 118] on html "Diggy Sistema de Gestão F Fast Shake Ca ... Loja aberta Plano Essencial + Mesas…" at bounding box center [669, 393] width 1338 height 786
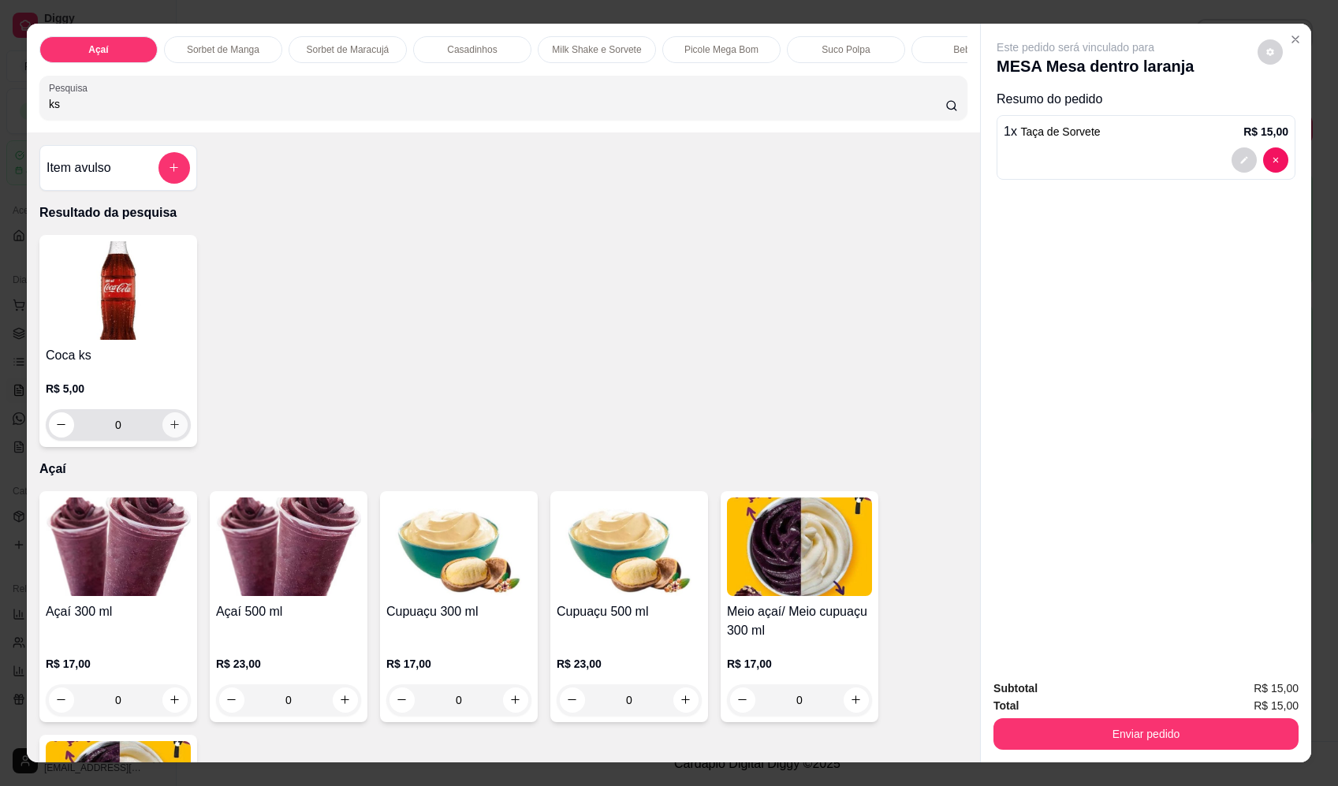
type input "ks"
click at [174, 431] on icon "increase-product-quantity" at bounding box center [175, 425] width 12 height 12
type input "1"
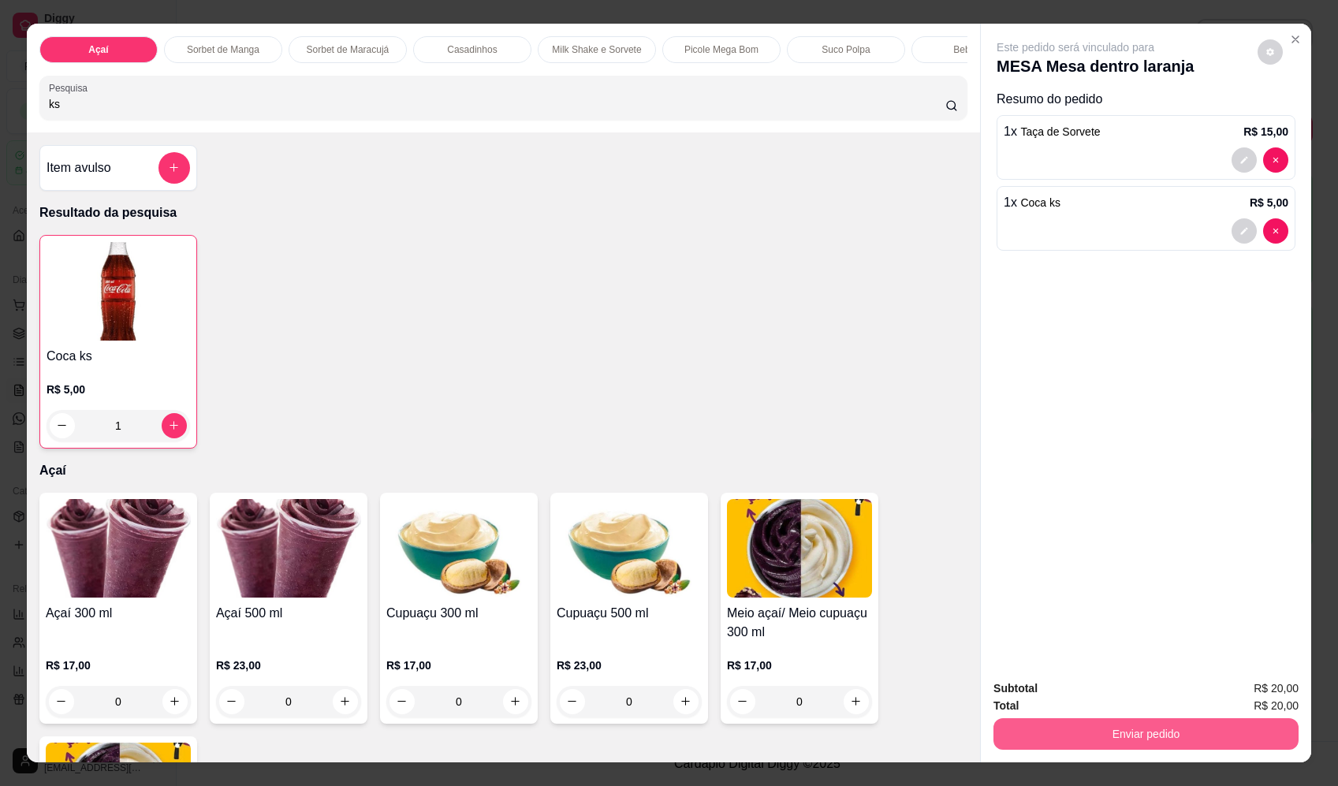
click at [1149, 757] on div "Subtotal R$ 20,00 Total R$ 20,00 Enviar pedido" at bounding box center [1146, 714] width 330 height 95
click at [1149, 749] on button "Enviar pedido" at bounding box center [1147, 734] width 296 height 31
click at [1241, 693] on button "Enviar pedido" at bounding box center [1258, 695] width 87 height 29
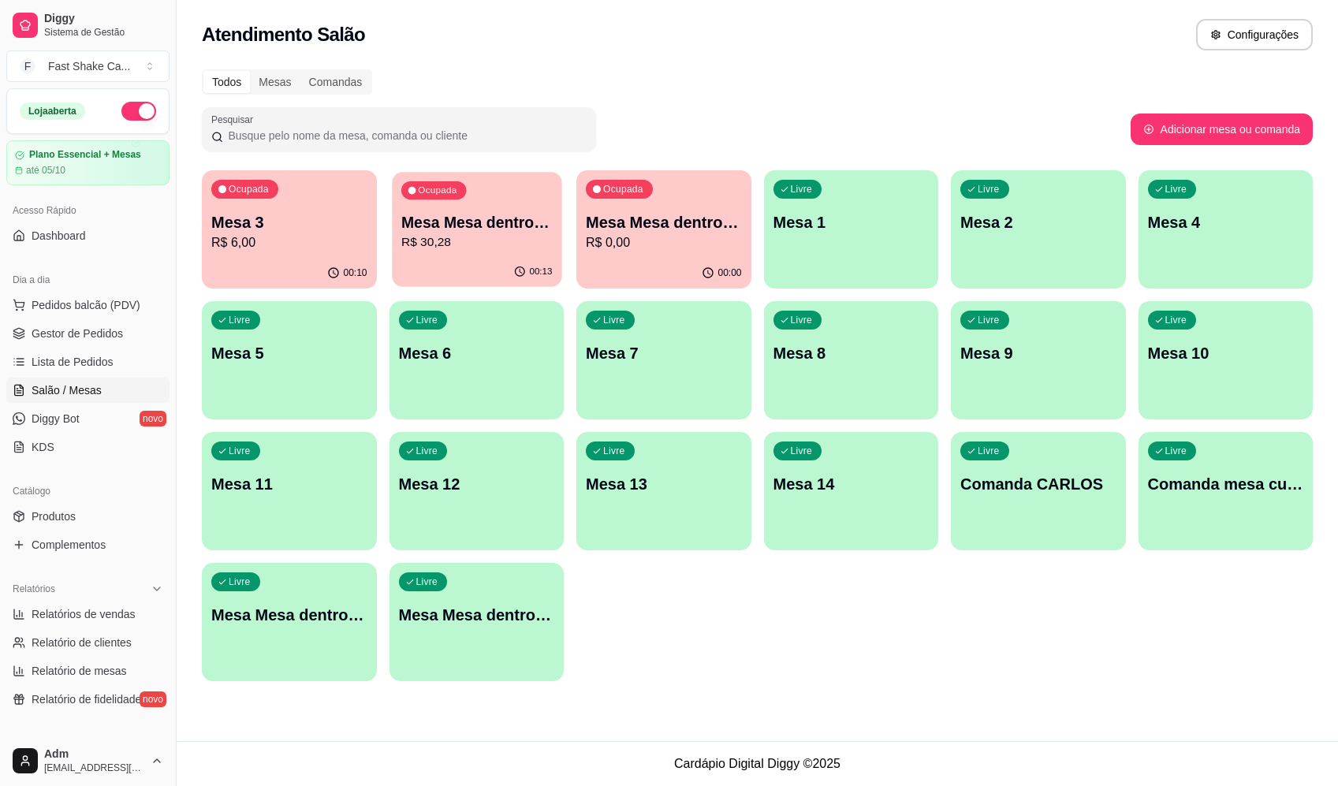
click at [502, 228] on p "Mesa Mesa dentro azul" at bounding box center [476, 222] width 151 height 21
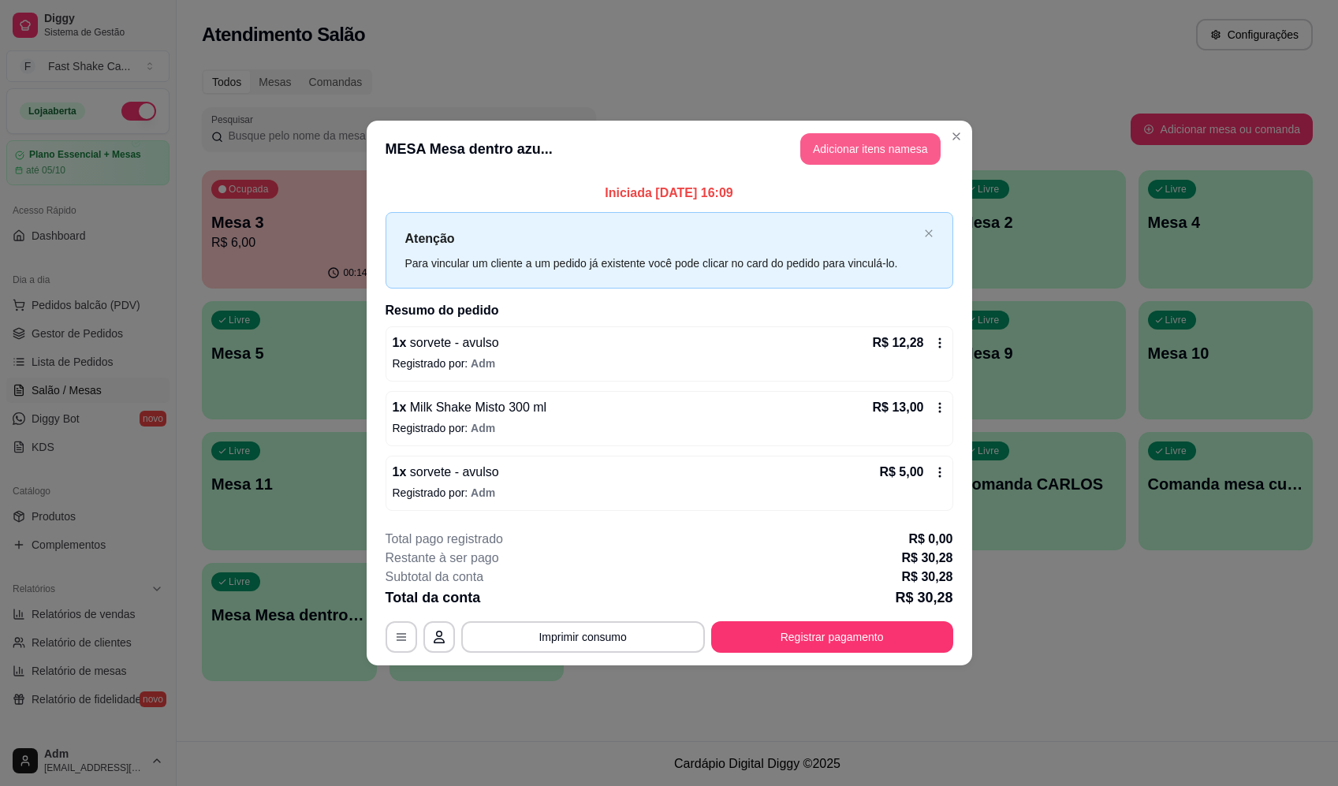
click at [840, 156] on button "Adicionar itens na mesa" at bounding box center [871, 149] width 140 height 32
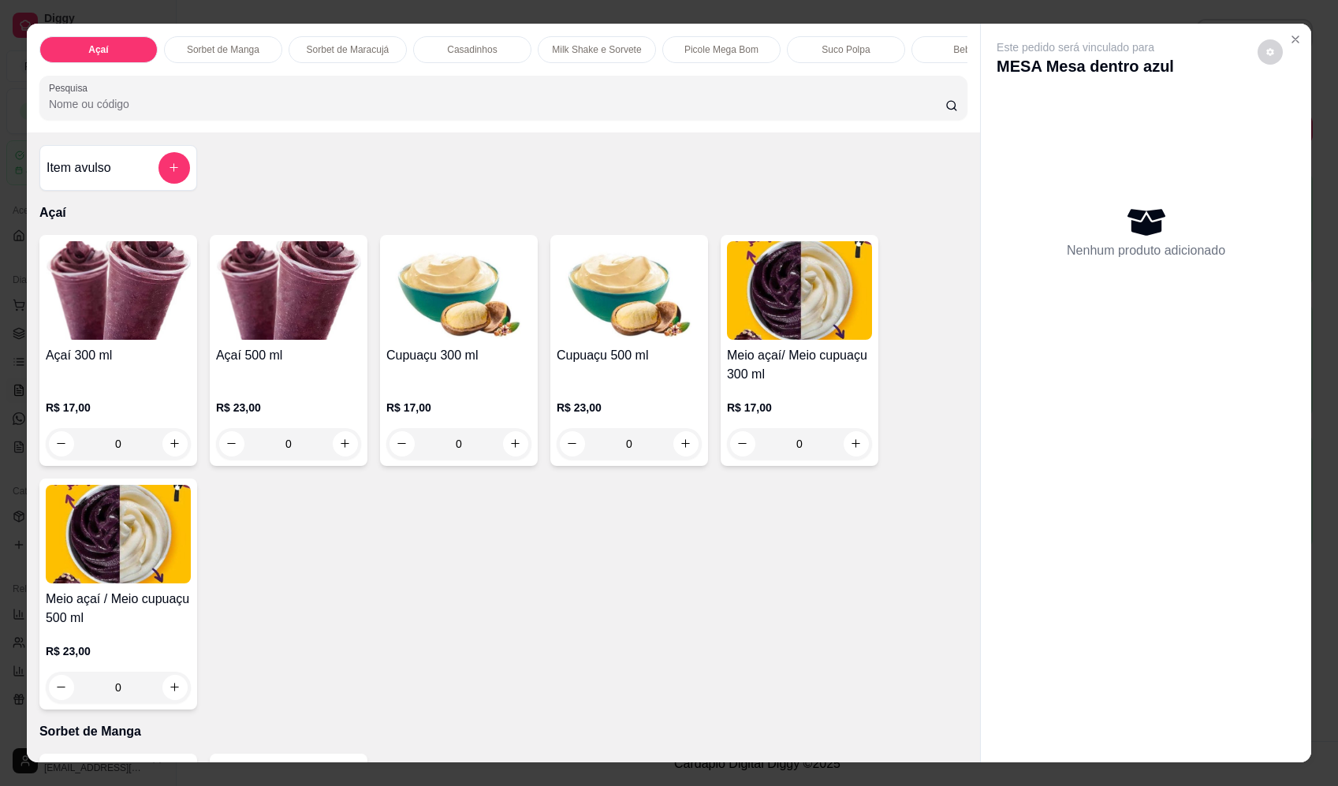
click at [184, 167] on div "Item avulso" at bounding box center [118, 168] width 158 height 46
click at [644, 302] on header "Produto avulso" at bounding box center [669, 279] width 354 height 47
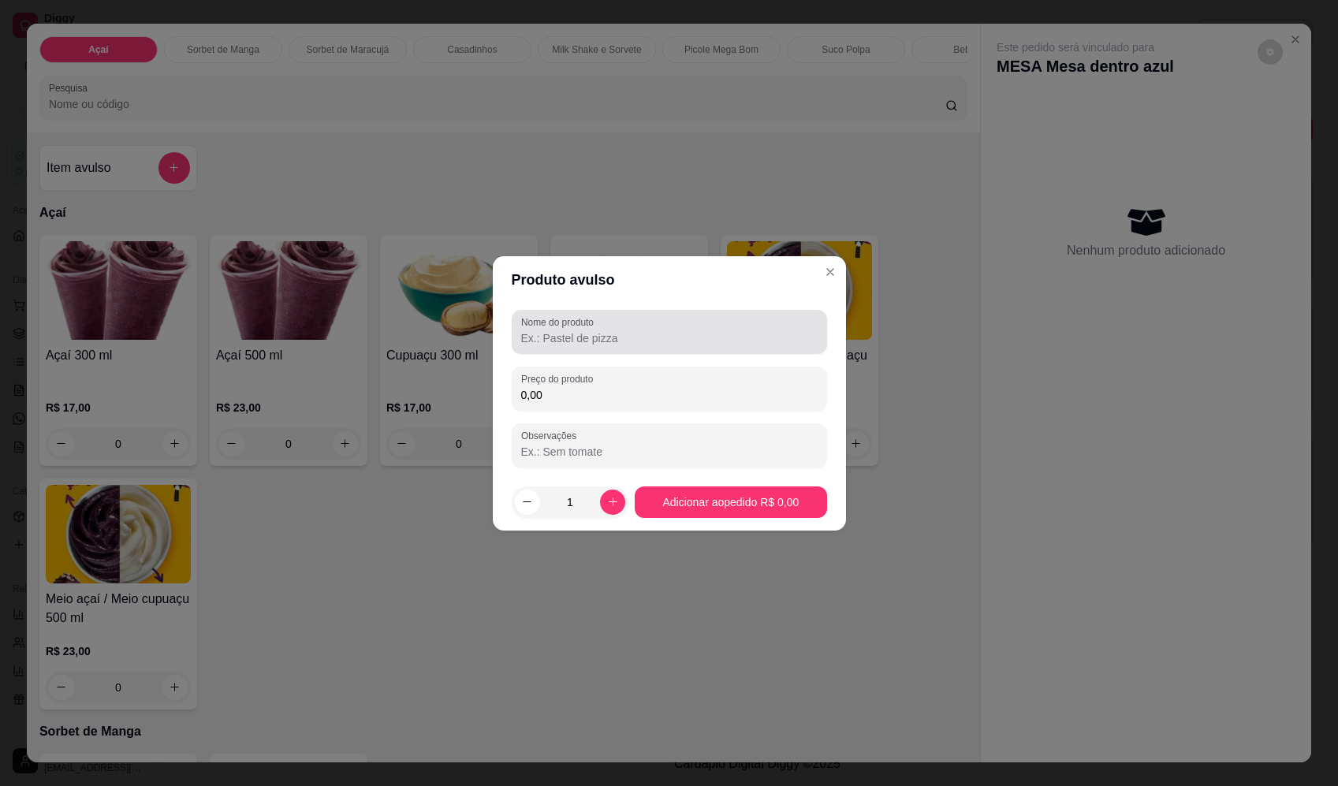
click at [642, 324] on div at bounding box center [669, 332] width 297 height 32
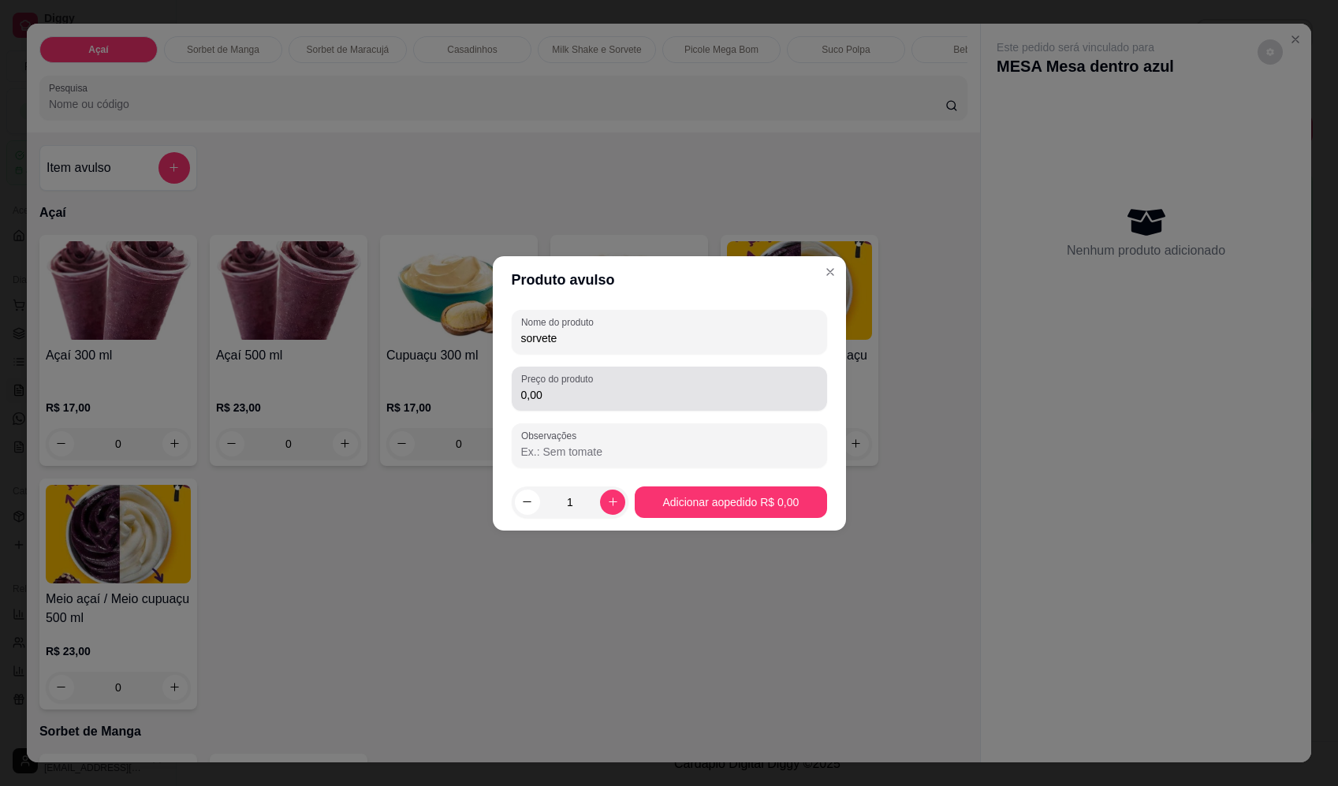
type input "sorvete"
click at [772, 394] on input "0,00" at bounding box center [669, 395] width 297 height 16
type input "19,72"
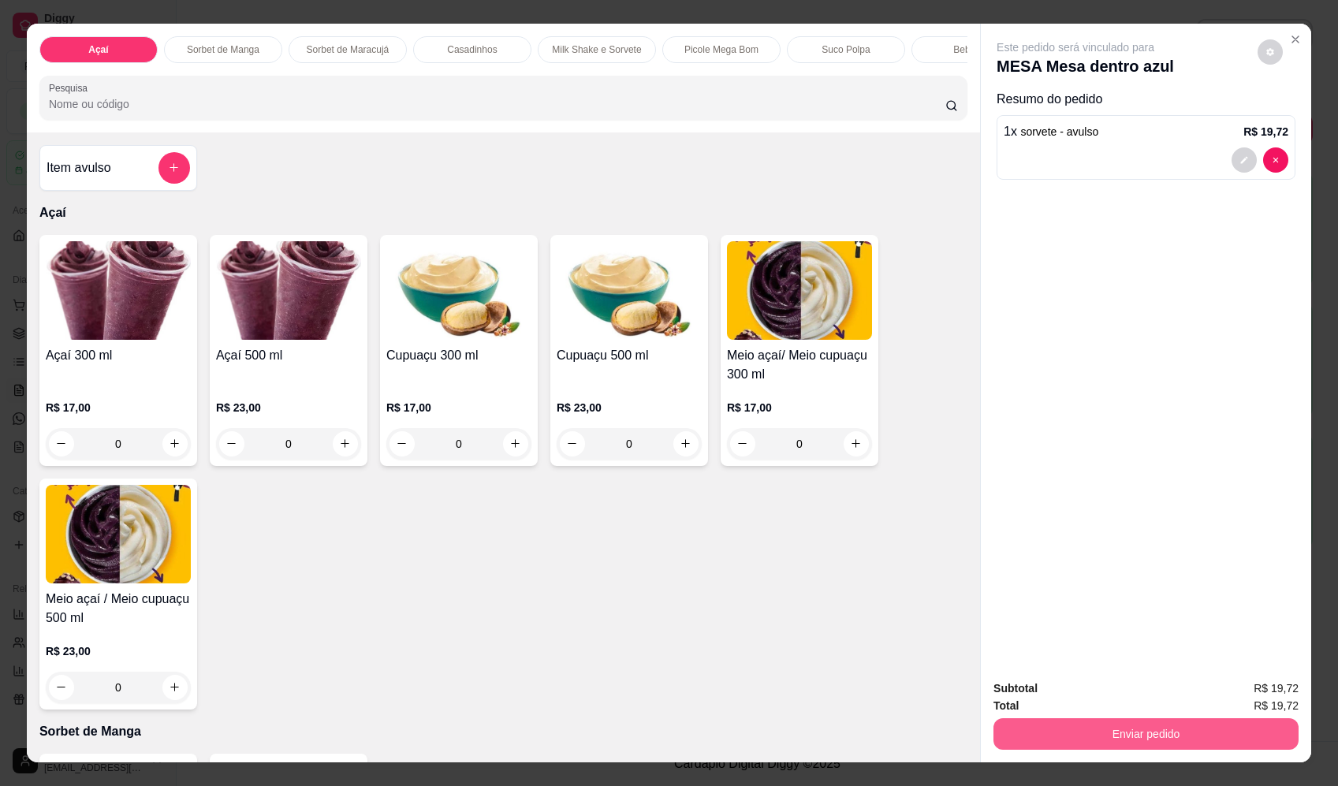
click at [1234, 741] on button "Enviar pedido" at bounding box center [1146, 735] width 305 height 32
click at [1234, 698] on button "Enviar pedido" at bounding box center [1258, 696] width 89 height 30
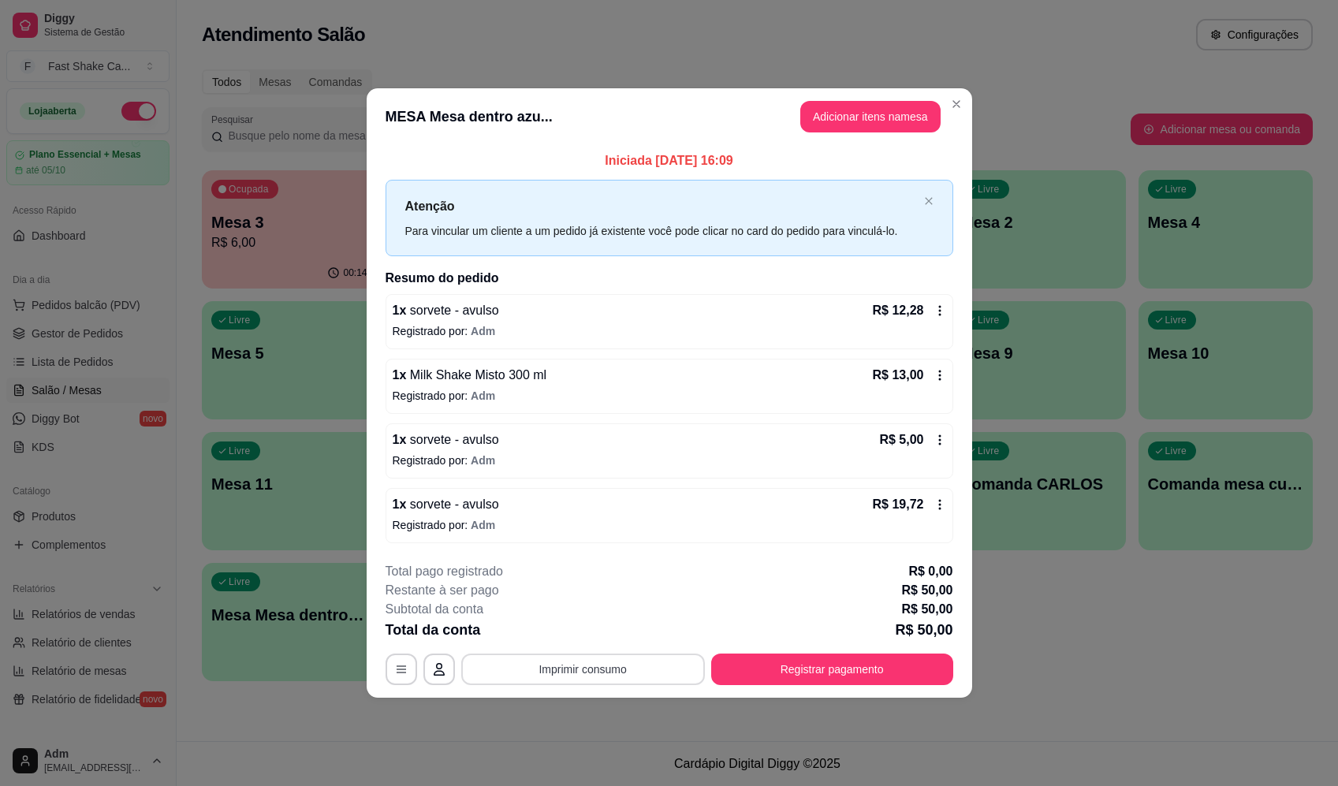
click at [588, 658] on button "Imprimir consumo" at bounding box center [583, 670] width 244 height 32
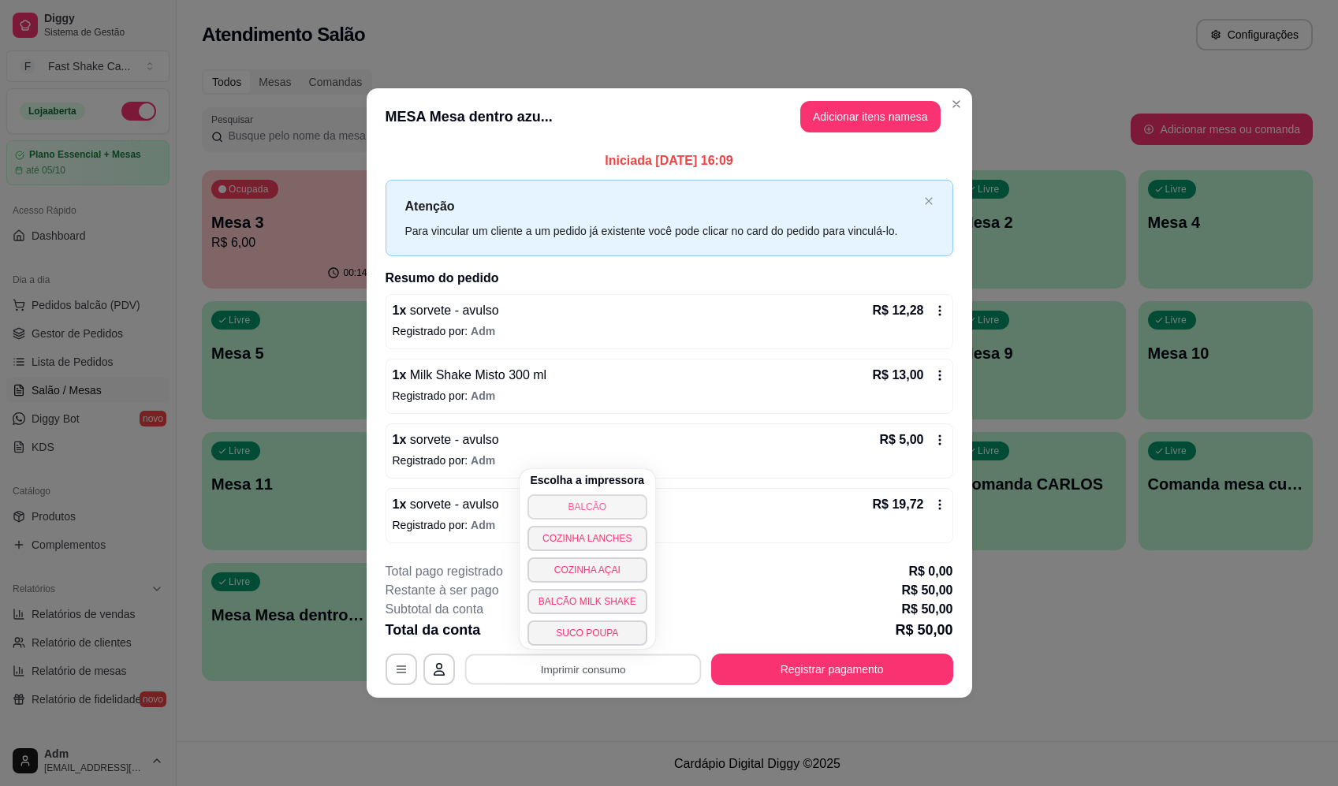
click at [629, 511] on button "BALCÃO" at bounding box center [588, 507] width 120 height 25
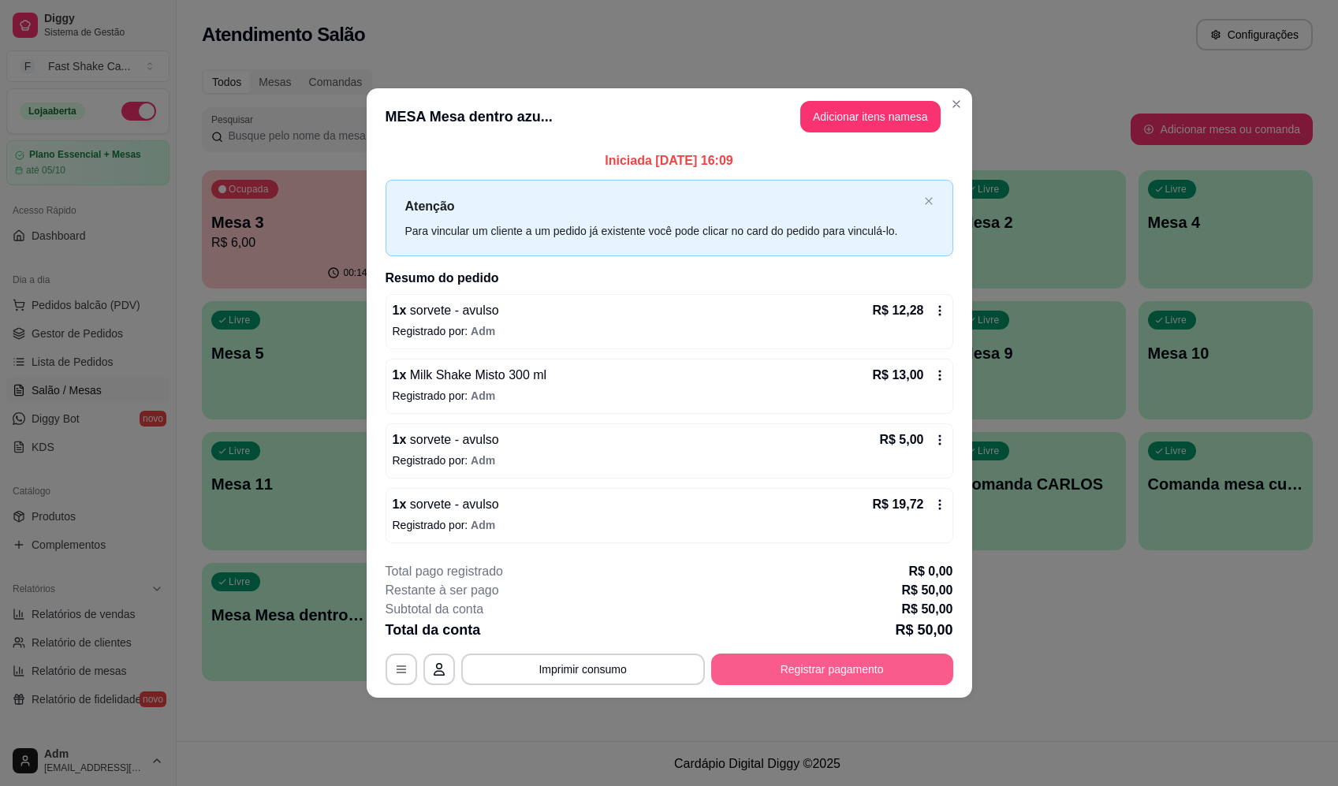
click at [915, 675] on button "Registrar pagamento" at bounding box center [832, 670] width 242 height 32
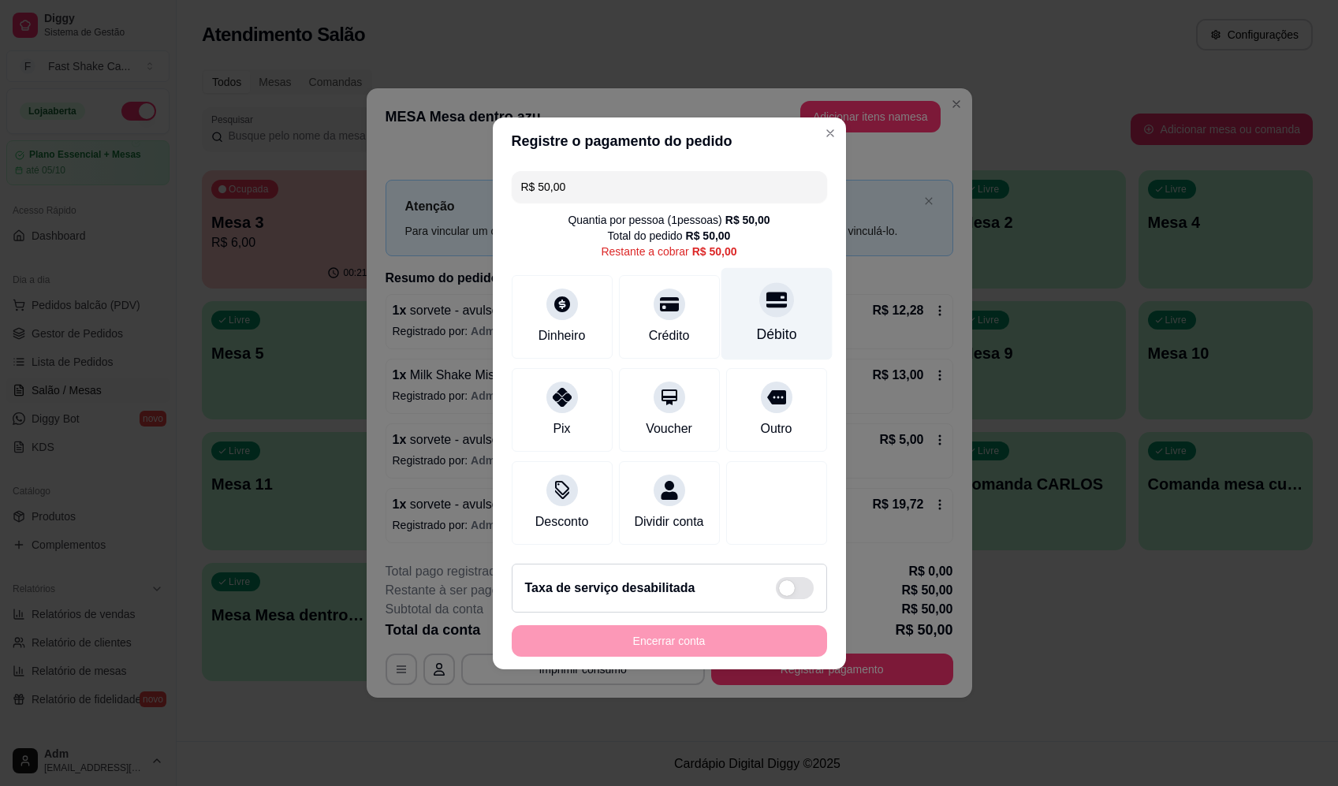
click at [767, 315] on div "Débito" at bounding box center [776, 313] width 111 height 92
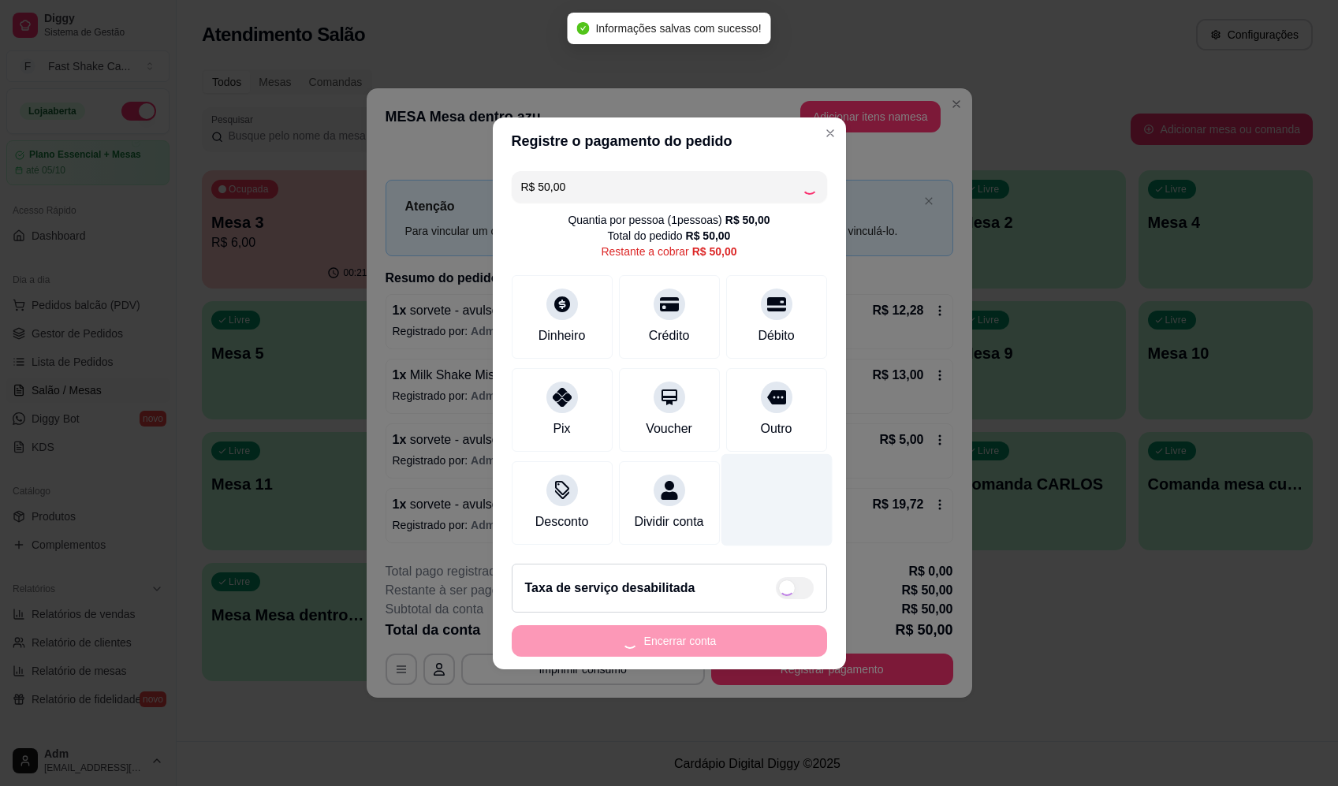
type input "R$ 0,00"
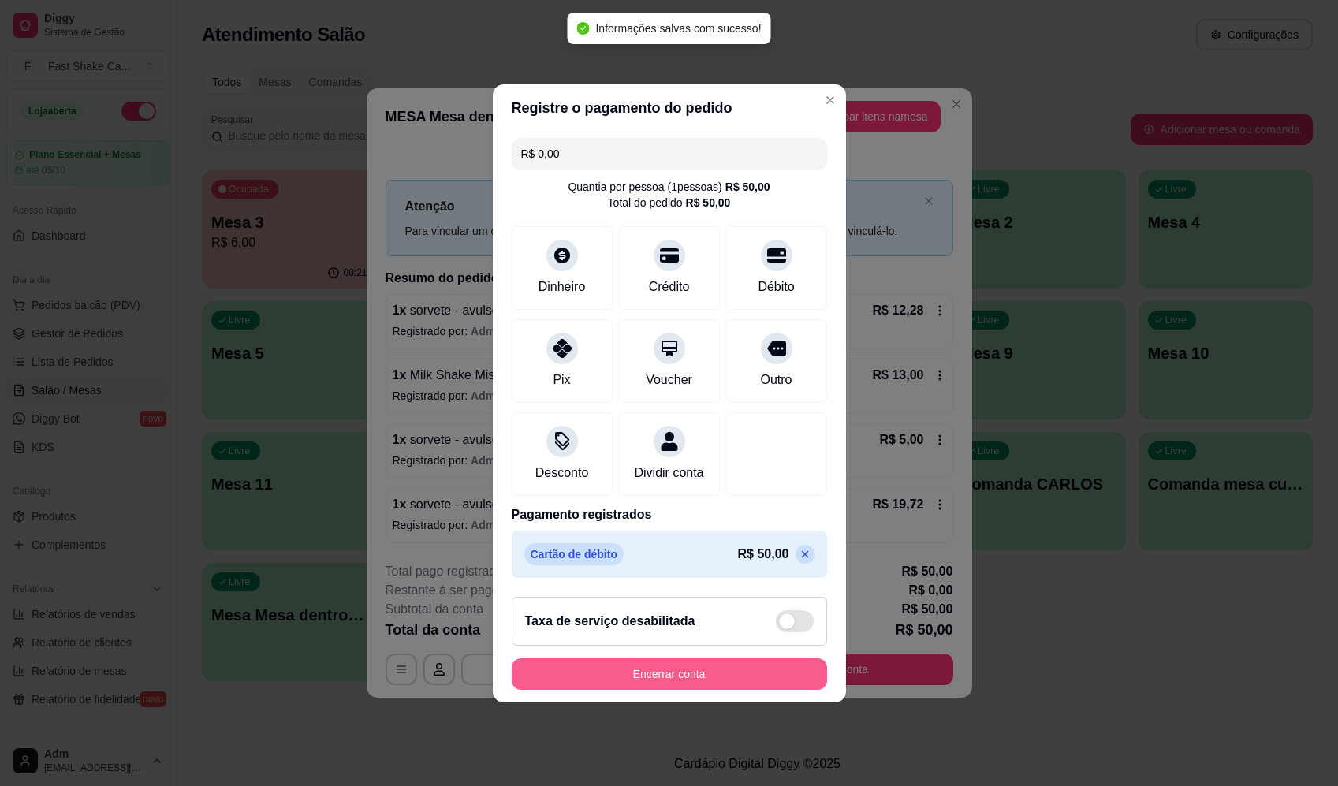
click at [759, 690] on button "Encerrar conta" at bounding box center [669, 675] width 315 height 32
